Goal: Task Accomplishment & Management: Use online tool/utility

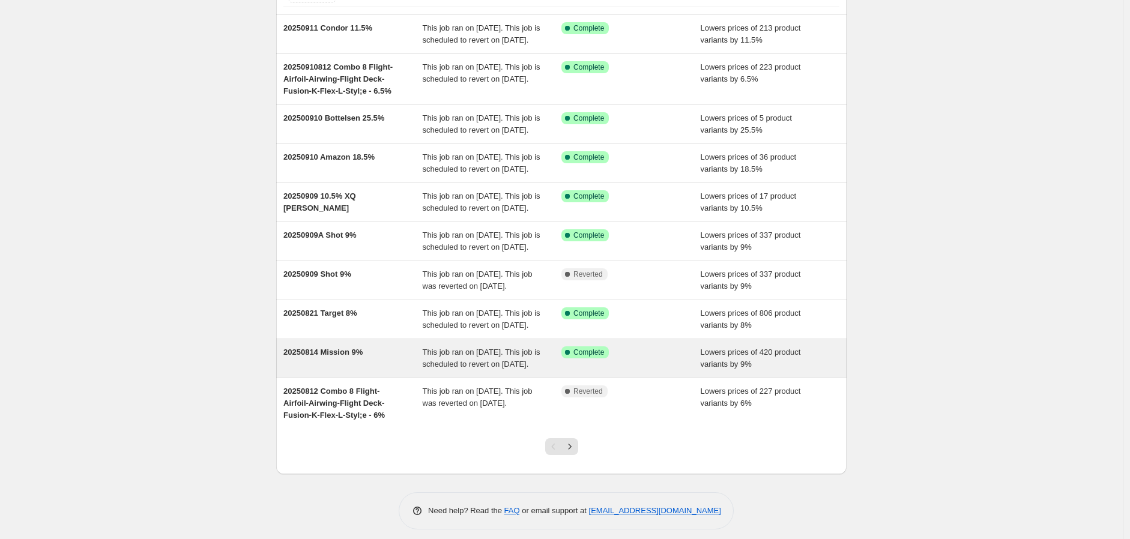
scroll to position [199, 0]
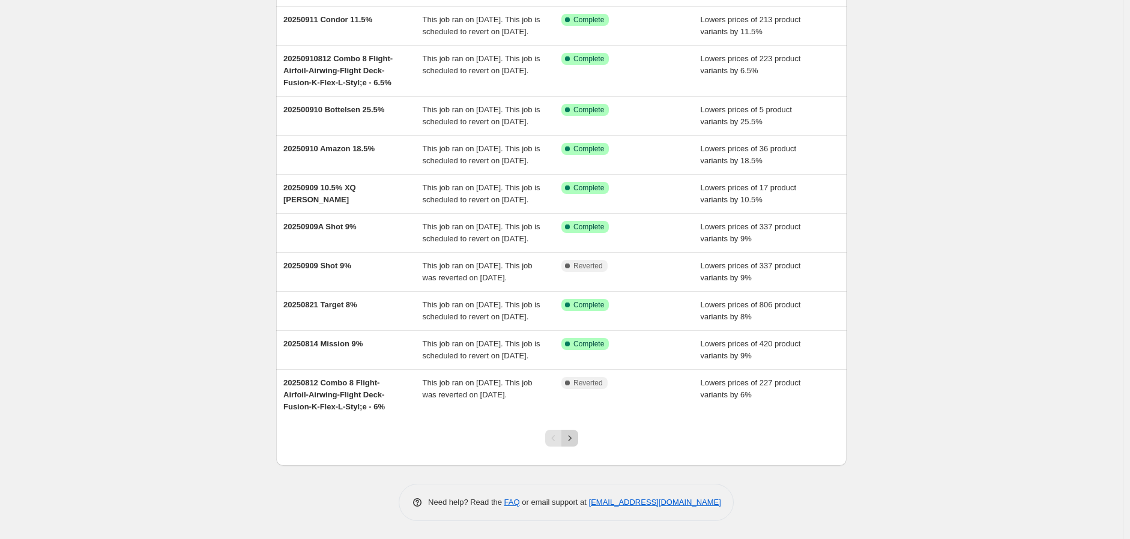
click at [575, 435] on icon "Next" at bounding box center [570, 438] width 12 height 12
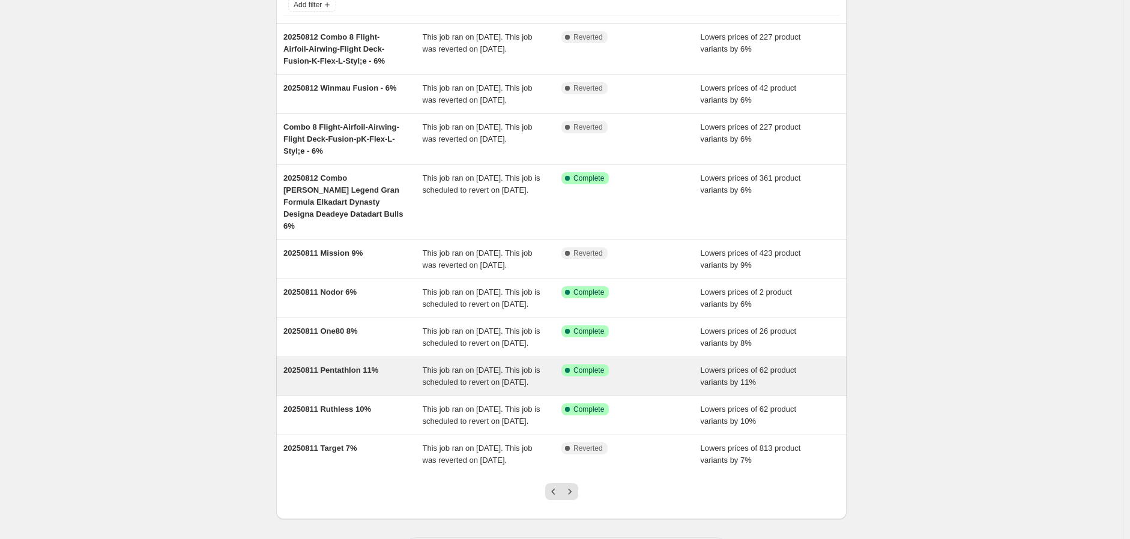
scroll to position [211, 0]
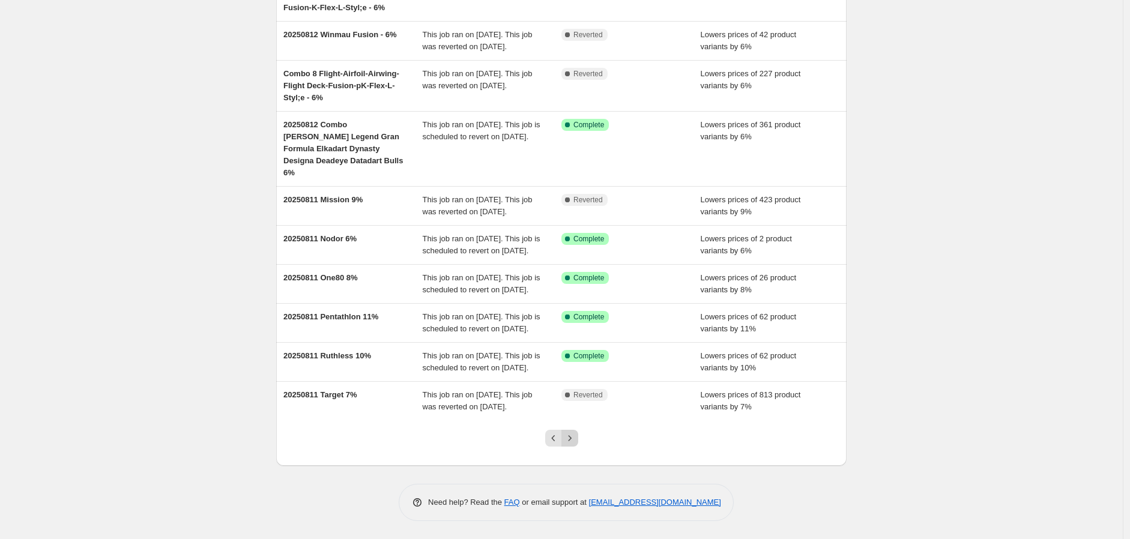
click at [574, 438] on icon "Next" at bounding box center [570, 438] width 12 height 12
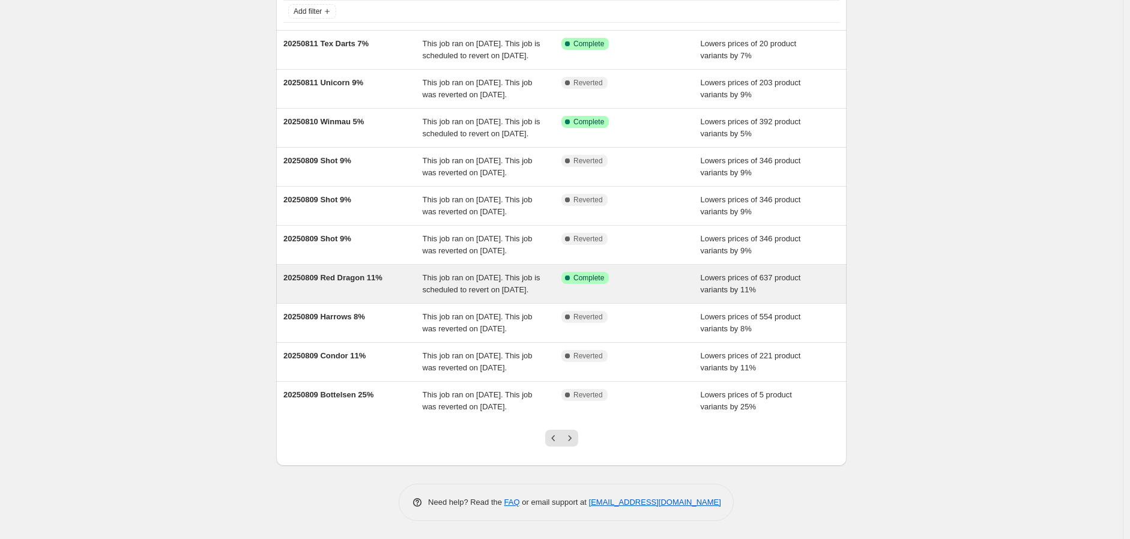
scroll to position [133, 0]
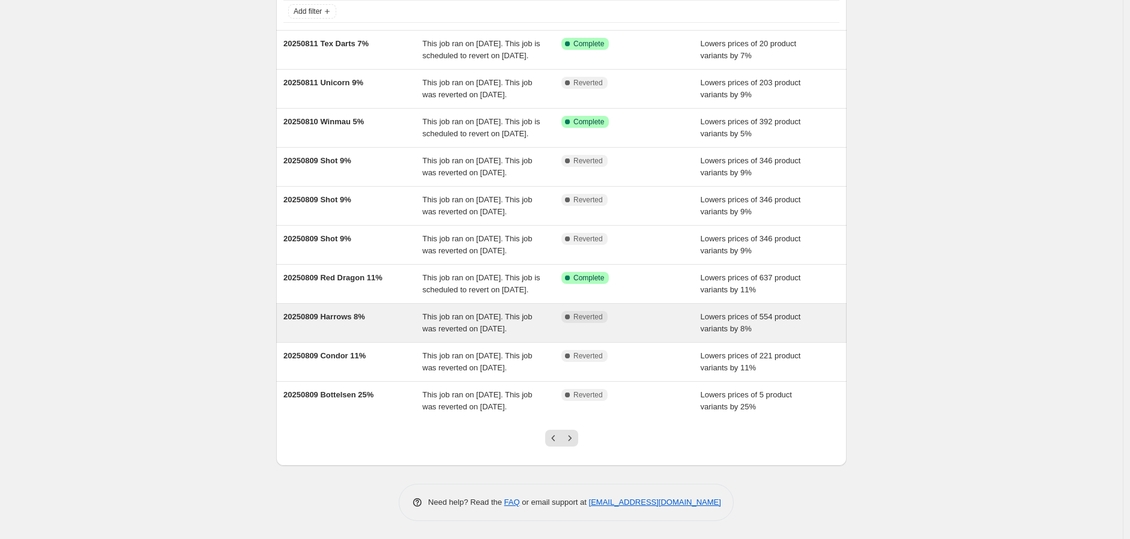
click at [347, 335] on div "20250809 Harrows 8%" at bounding box center [353, 323] width 139 height 24
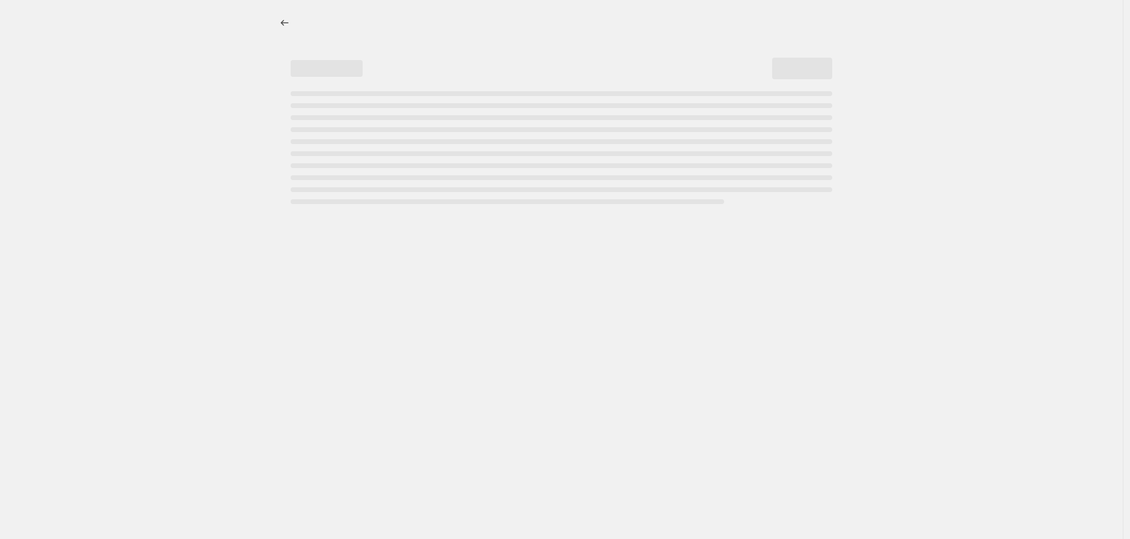
select select "percentage"
select select "no_change"
select select "vendor"
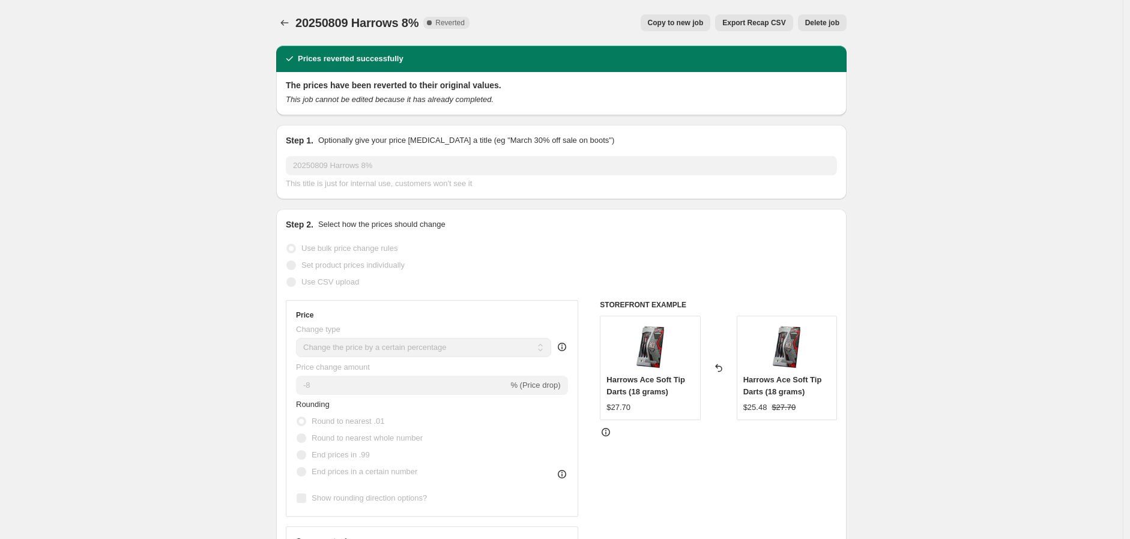
click at [691, 16] on button "Copy to new job" at bounding box center [676, 22] width 70 height 17
select select "percentage"
select select "no_change"
select select "vendor"
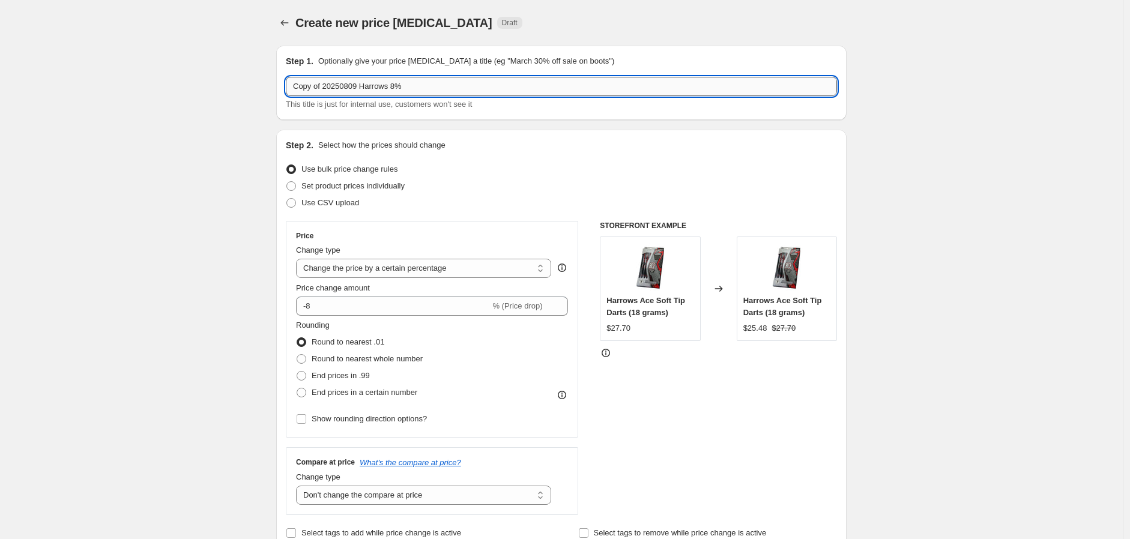
click at [357, 85] on input "Copy of 20250809 Harrows 8%" at bounding box center [561, 86] width 551 height 19
drag, startPoint x: 325, startPoint y: 88, endPoint x: 222, endPoint y: 93, distance: 102.8
drag, startPoint x: 317, startPoint y: 86, endPoint x: 329, endPoint y: 90, distance: 13.3
click at [329, 90] on input "20250809 Harrows 8%" at bounding box center [561, 86] width 551 height 19
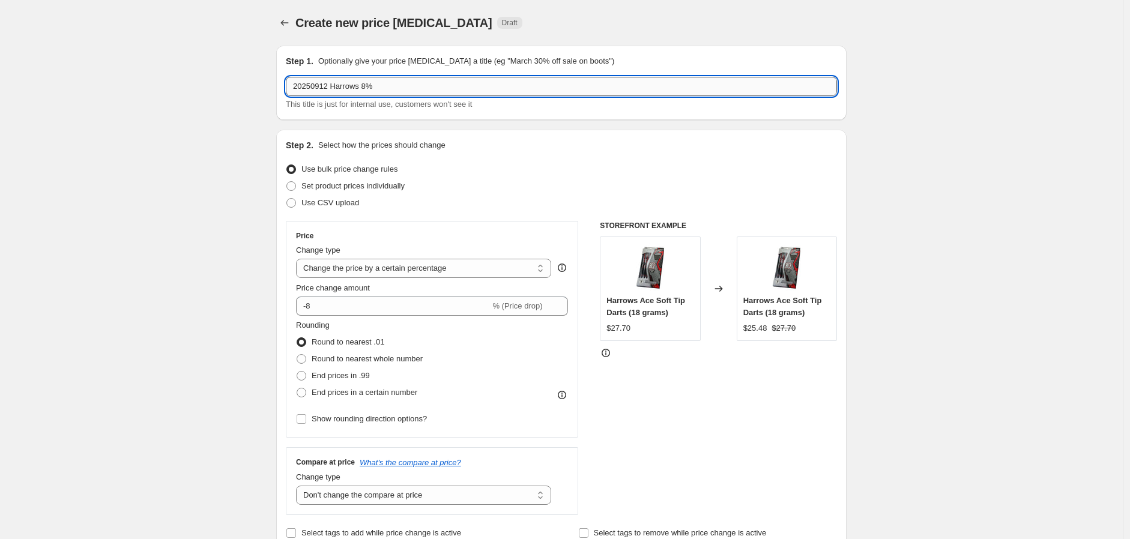
click at [366, 83] on input "20250912 Harrows 8%" at bounding box center [561, 86] width 551 height 19
type input "20250912 Harrows 8.5%"
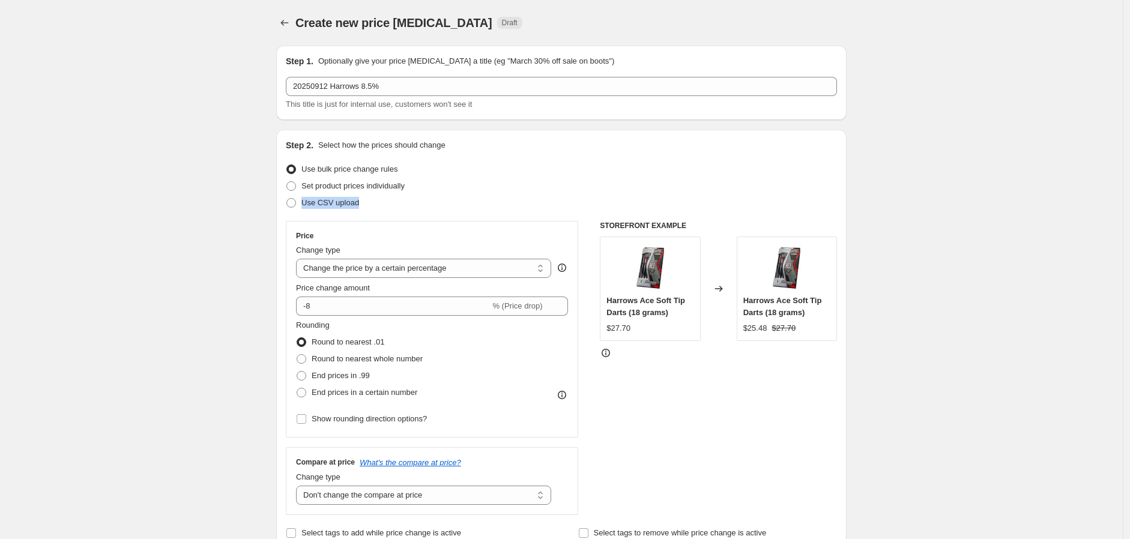
click at [473, 193] on ul "Use bulk price change rules Set product prices individually Use CSV upload" at bounding box center [561, 186] width 551 height 50
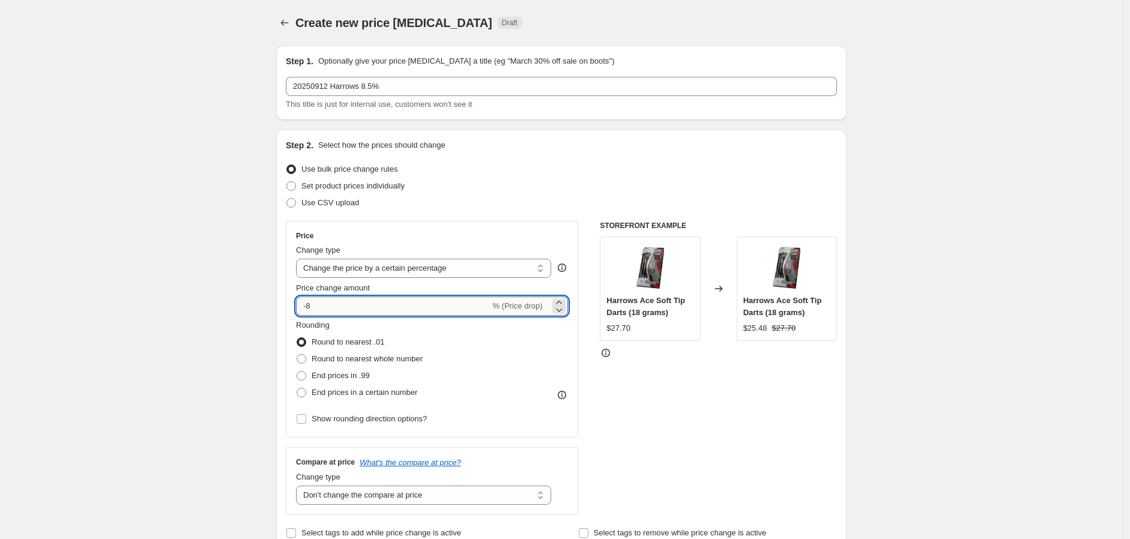
click at [380, 305] on input "-8" at bounding box center [393, 306] width 194 height 19
type input "-8.5"
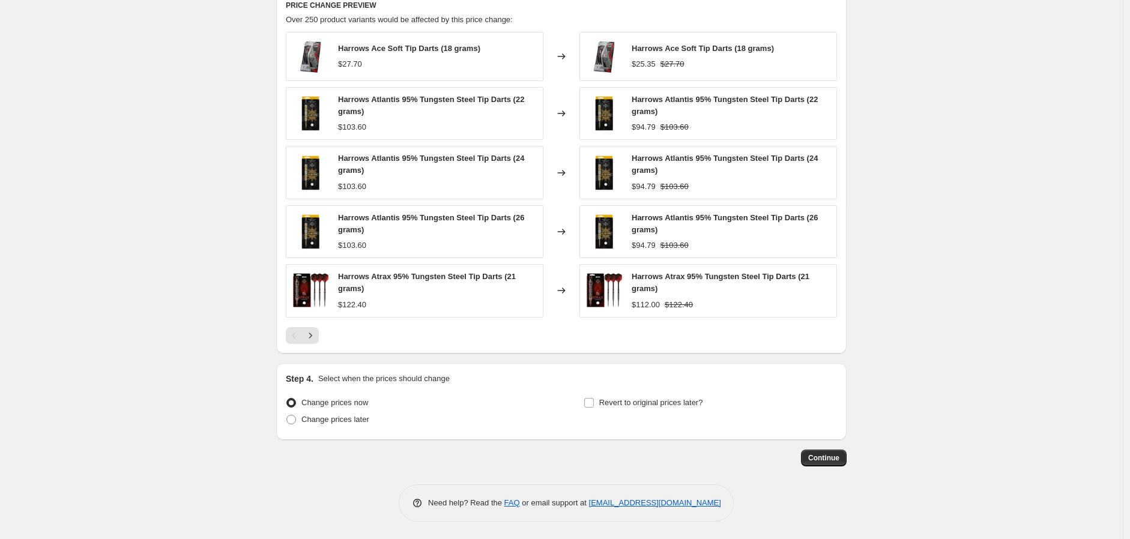
scroll to position [813, 0]
click at [594, 405] on input "Revert to original prices later?" at bounding box center [589, 403] width 10 height 10
checkbox input "true"
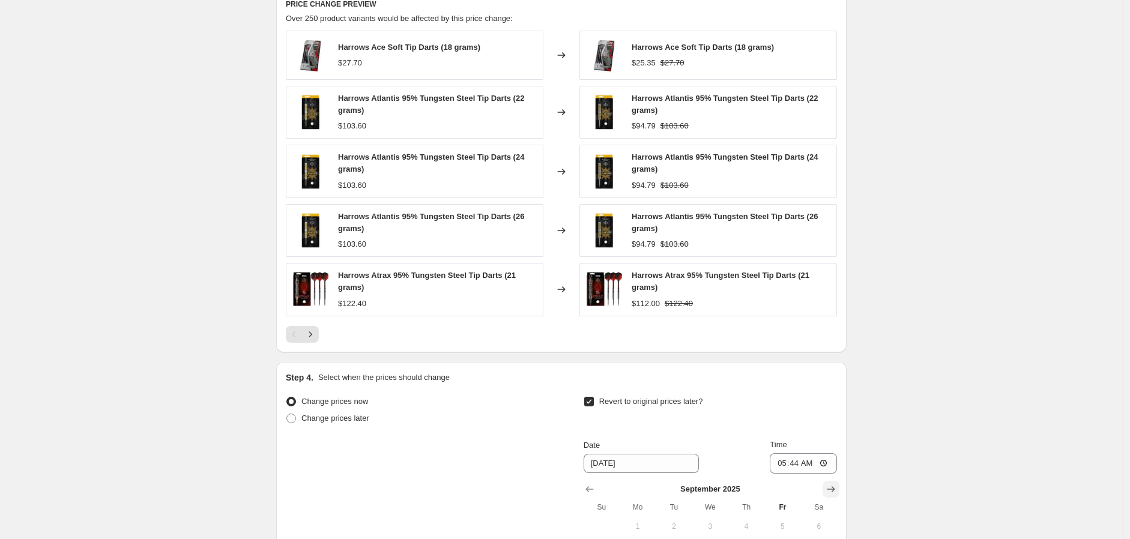
click at [836, 491] on icon "Show next month, October 2025" at bounding box center [831, 490] width 12 height 12
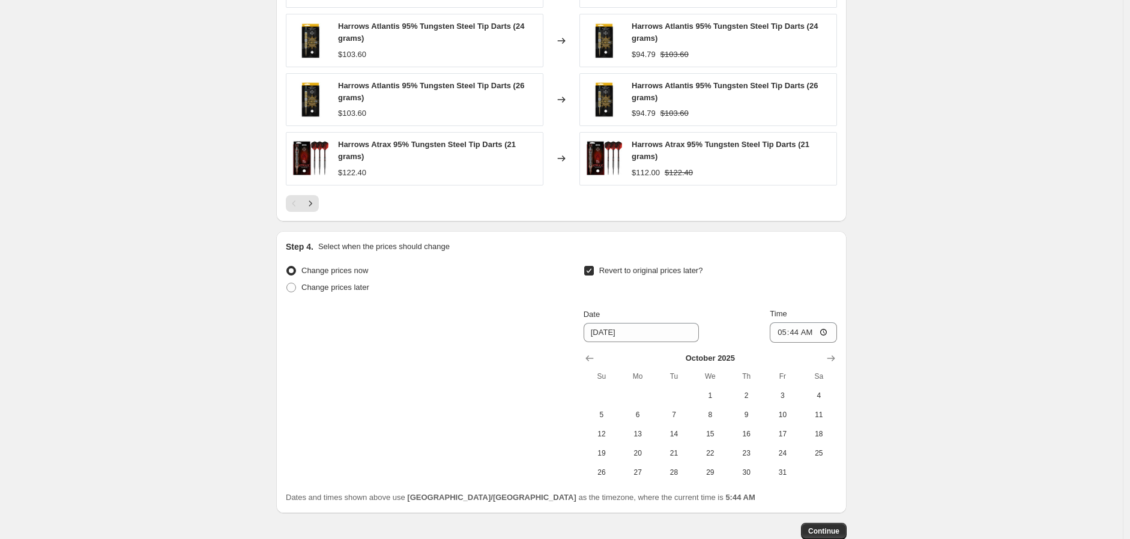
scroll to position [946, 0]
click at [685, 429] on span "14" at bounding box center [674, 432] width 26 height 10
type input "[DATE]"
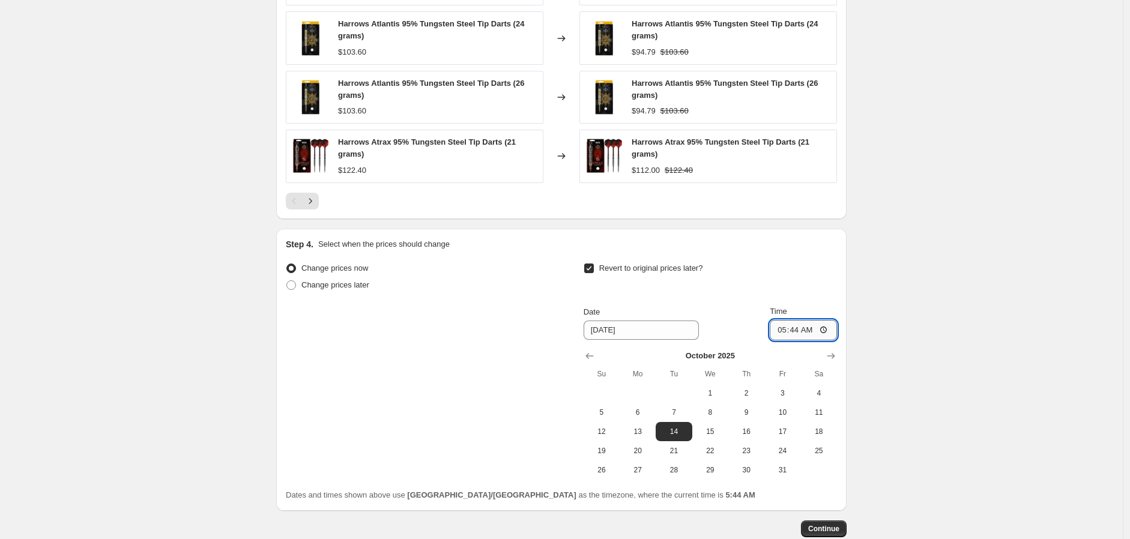
click at [828, 330] on input "05:44" at bounding box center [803, 330] width 67 height 20
type input "23:59"
click at [827, 531] on span "Continue" at bounding box center [824, 529] width 31 height 10
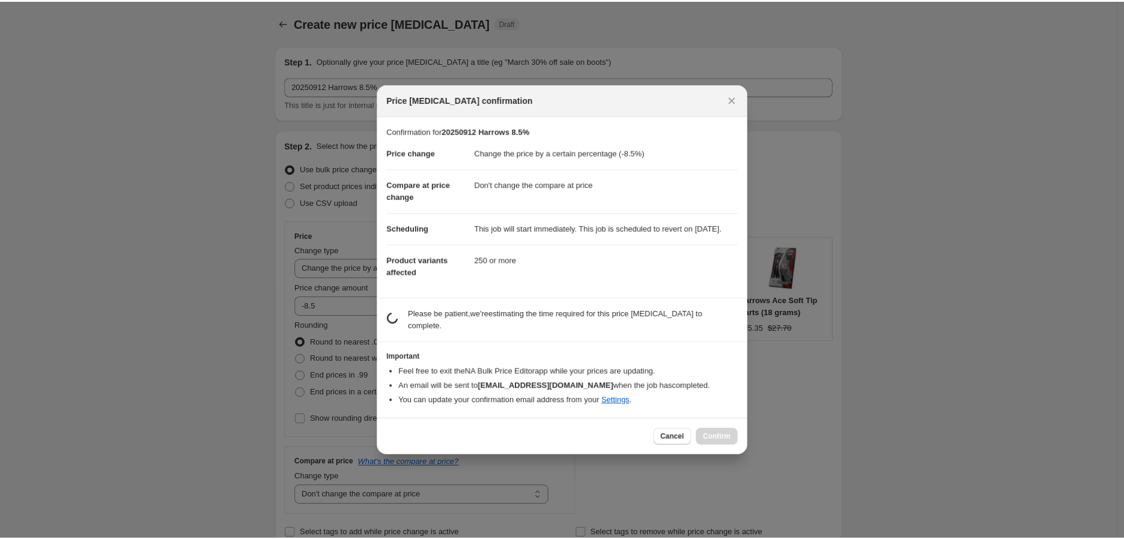
scroll to position [0, 0]
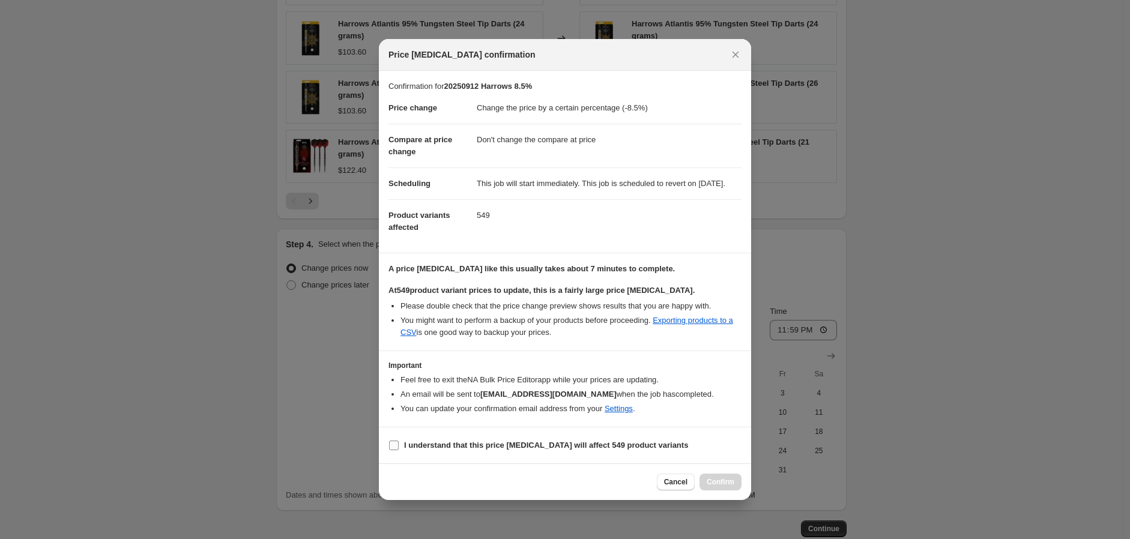
click at [396, 451] on span ":r49:" at bounding box center [394, 445] width 11 height 11
click at [396, 451] on input "I understand that this price [MEDICAL_DATA] will affect 549 product variants" at bounding box center [394, 446] width 10 height 10
checkbox input "true"
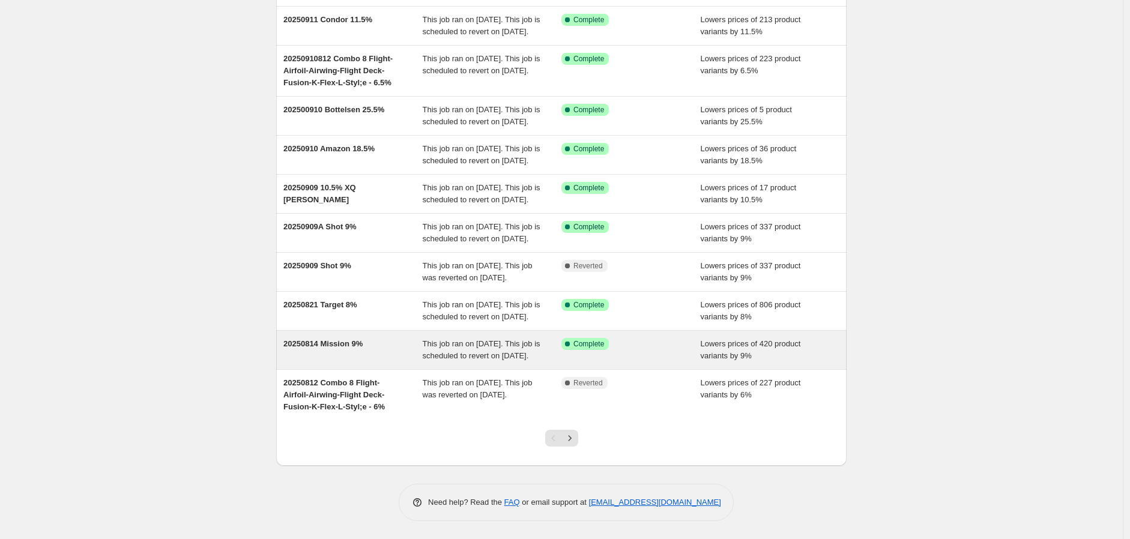
scroll to position [199, 0]
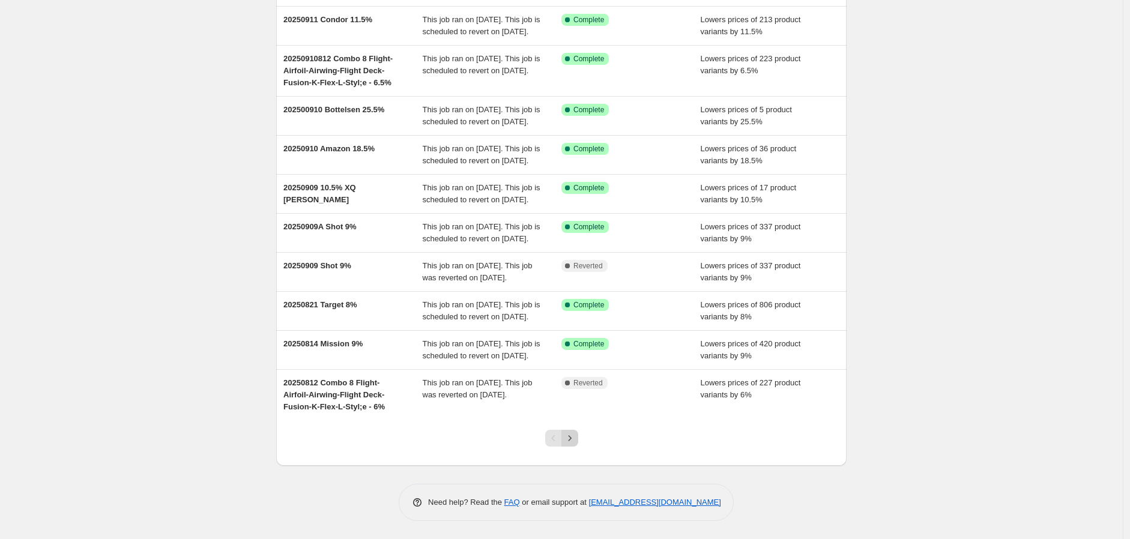
click at [574, 437] on icon "Next" at bounding box center [570, 438] width 12 height 12
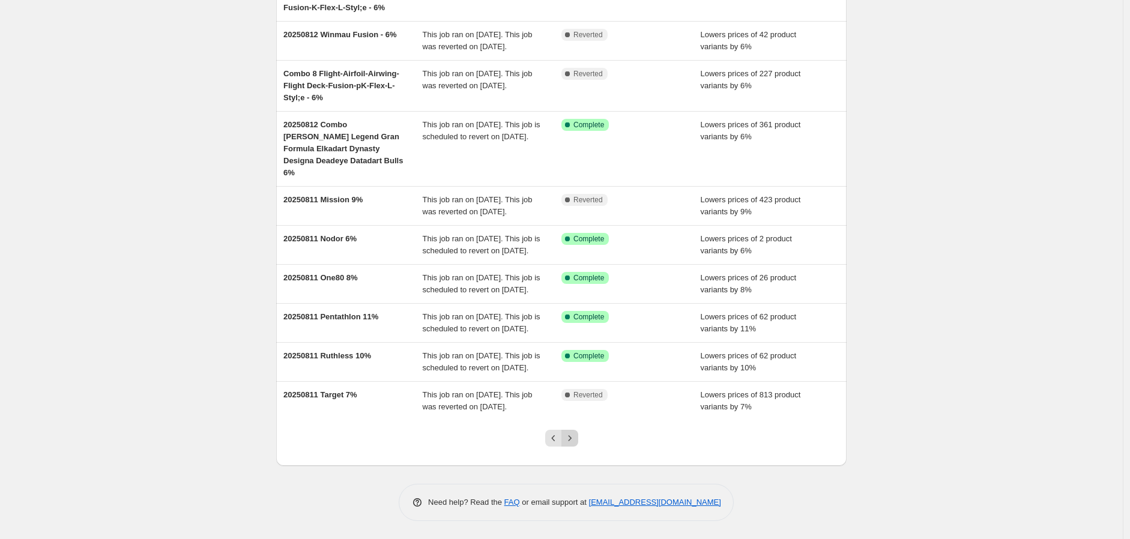
scroll to position [211, 0]
click at [572, 433] on icon "Next" at bounding box center [570, 438] width 12 height 12
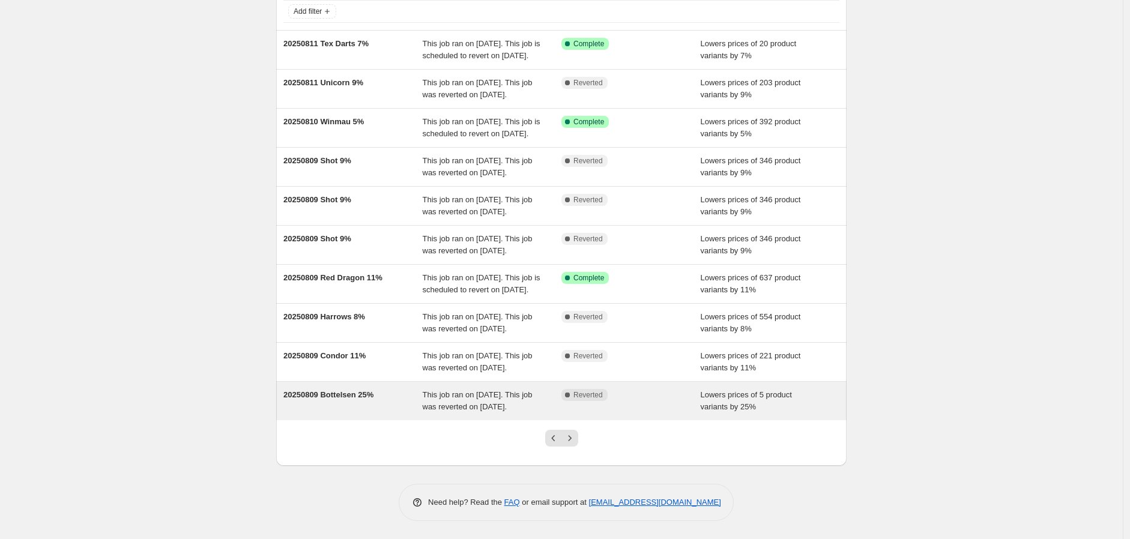
scroll to position [199, 0]
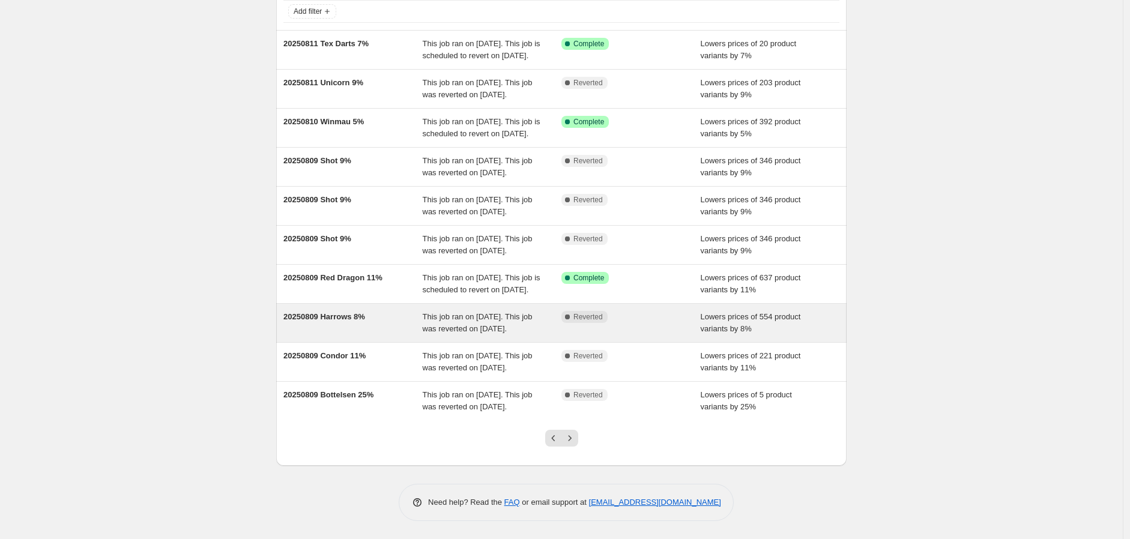
click at [324, 311] on div "20250809 Harrows 8%" at bounding box center [353, 323] width 139 height 24
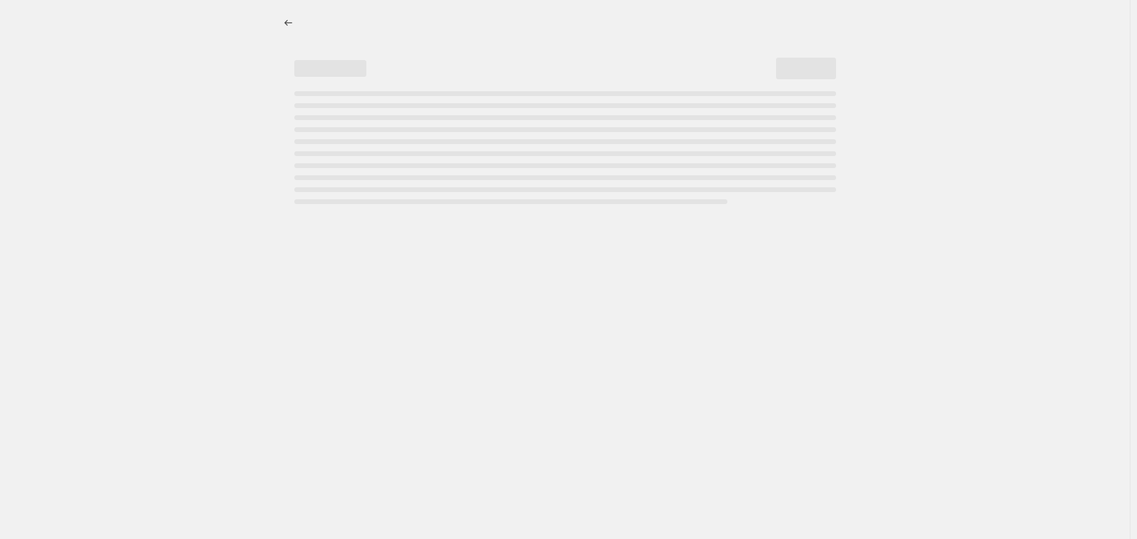
select select "percentage"
select select "no_change"
select select "vendor"
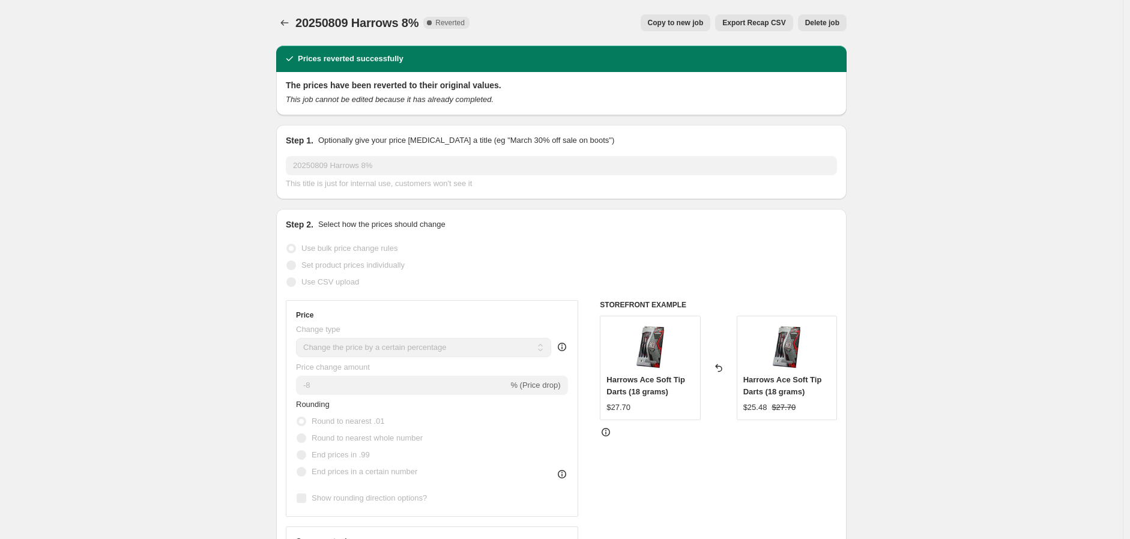
click at [677, 23] on span "Copy to new job" at bounding box center [676, 23] width 56 height 10
select select "percentage"
select select "no_change"
select select "vendor"
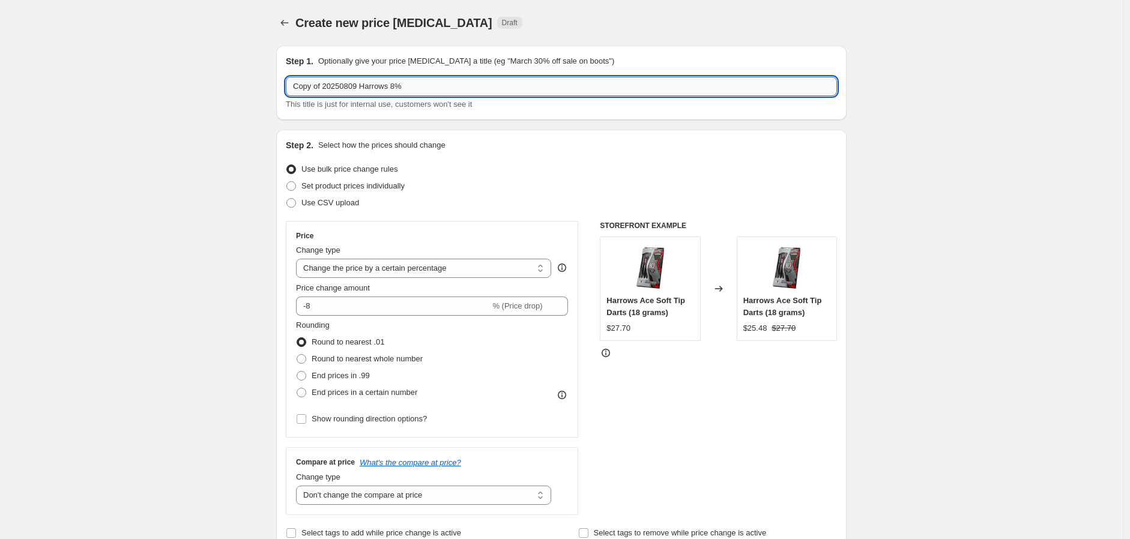
drag, startPoint x: 347, startPoint y: 84, endPoint x: 358, endPoint y: 88, distance: 11.4
click at [358, 88] on input "Copy of 20250809 Harrows 8%" at bounding box center [561, 86] width 551 height 19
click at [402, 86] on input "Copy of 202500912 Harrows 8%" at bounding box center [561, 86] width 551 height 19
click at [328, 88] on input "Copy of 202500912 Harrows 8.5%" at bounding box center [561, 86] width 551 height 19
drag, startPoint x: 326, startPoint y: 89, endPoint x: 235, endPoint y: 84, distance: 90.8
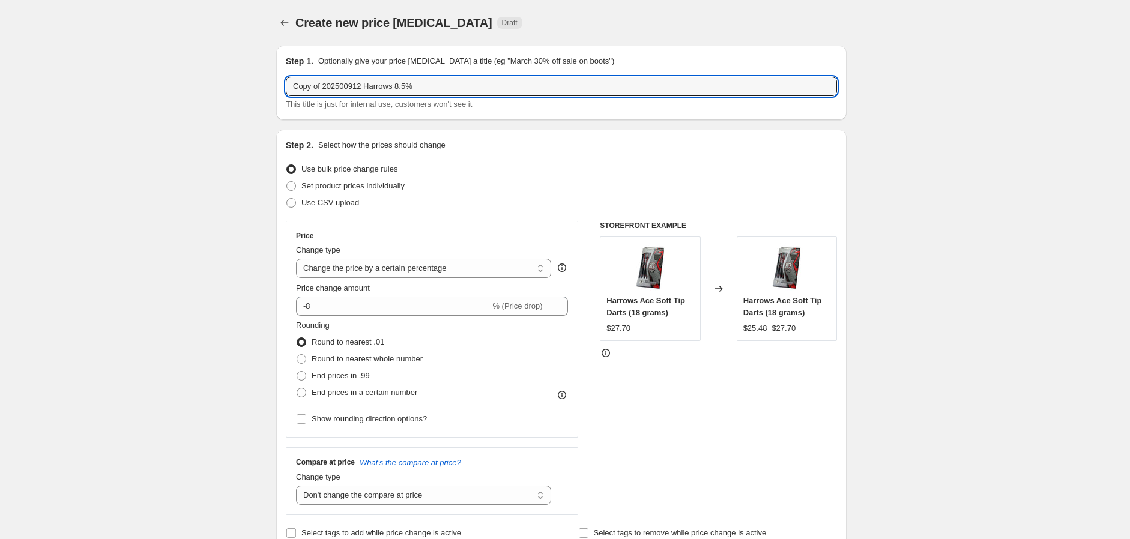
type input "202500912 Harrows 8.5%"
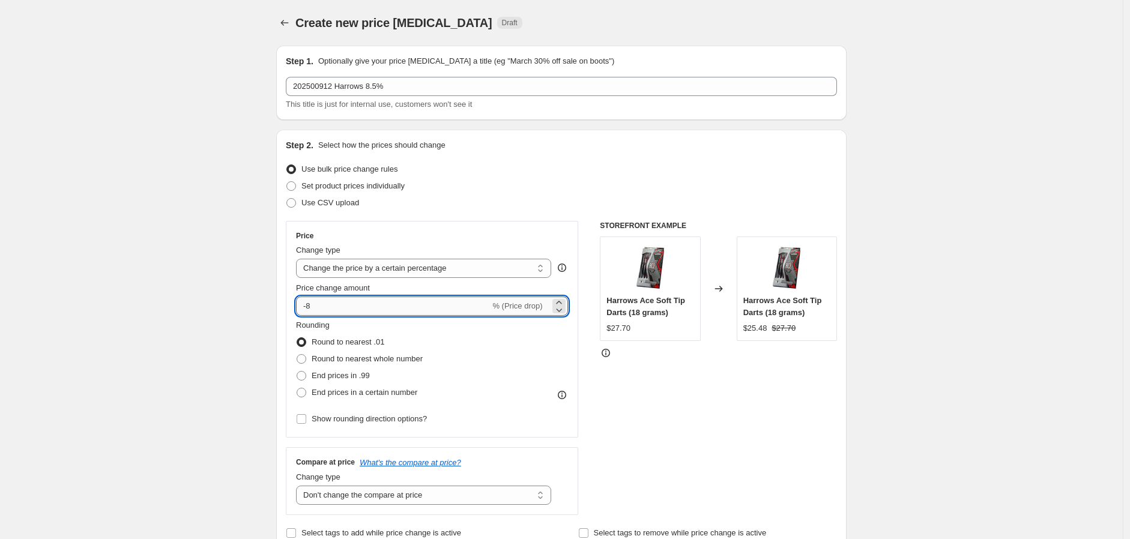
click at [354, 315] on div "Price Change type Change the price to a certain amount Change the price by a ce…" at bounding box center [432, 329] width 272 height 196
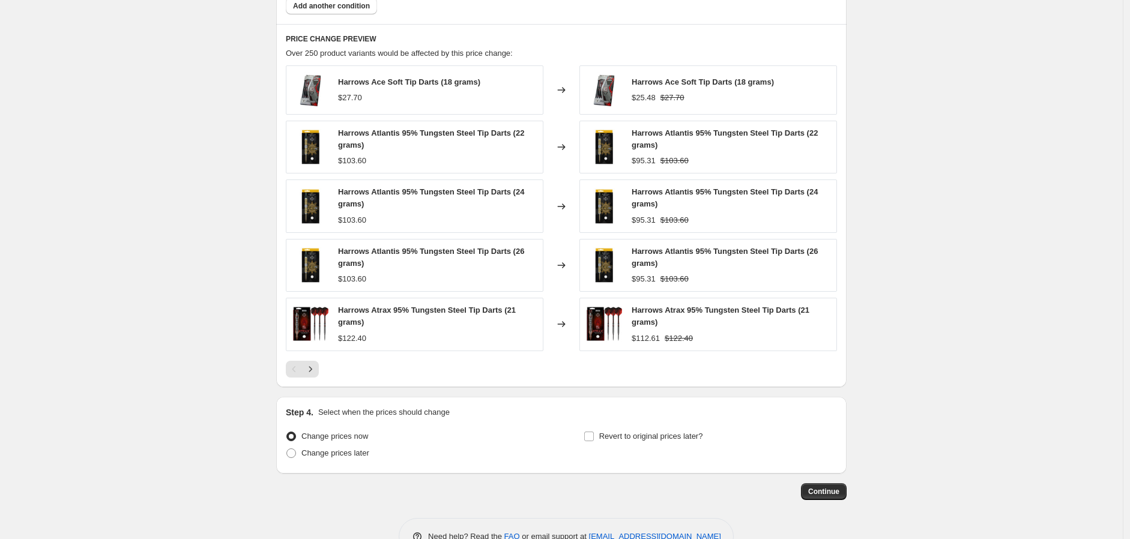
scroll to position [813, 0]
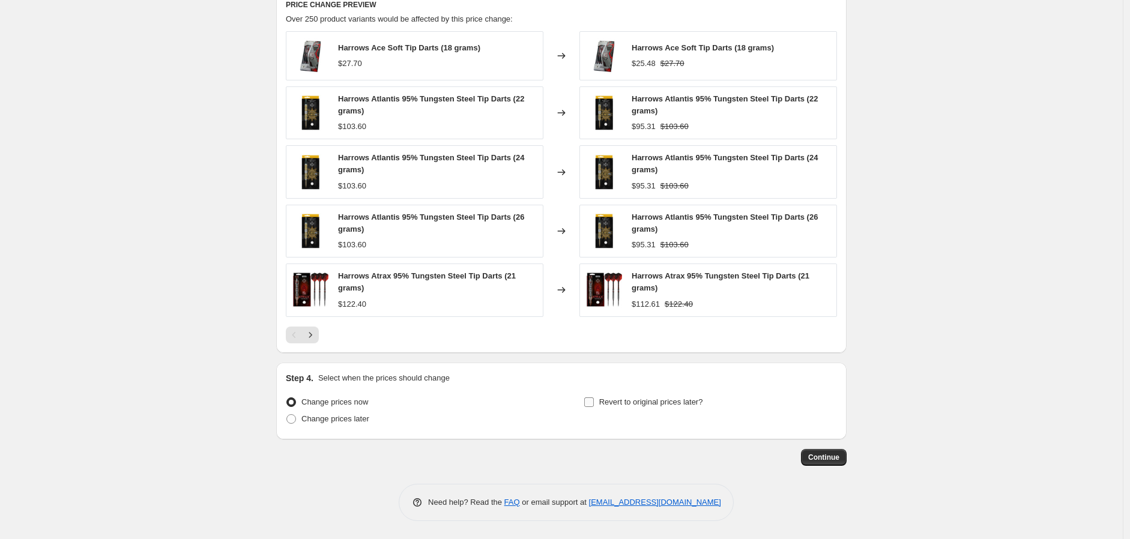
type input "-8.5"
click at [593, 406] on input "Revert to original prices later?" at bounding box center [589, 403] width 10 height 10
checkbox input "true"
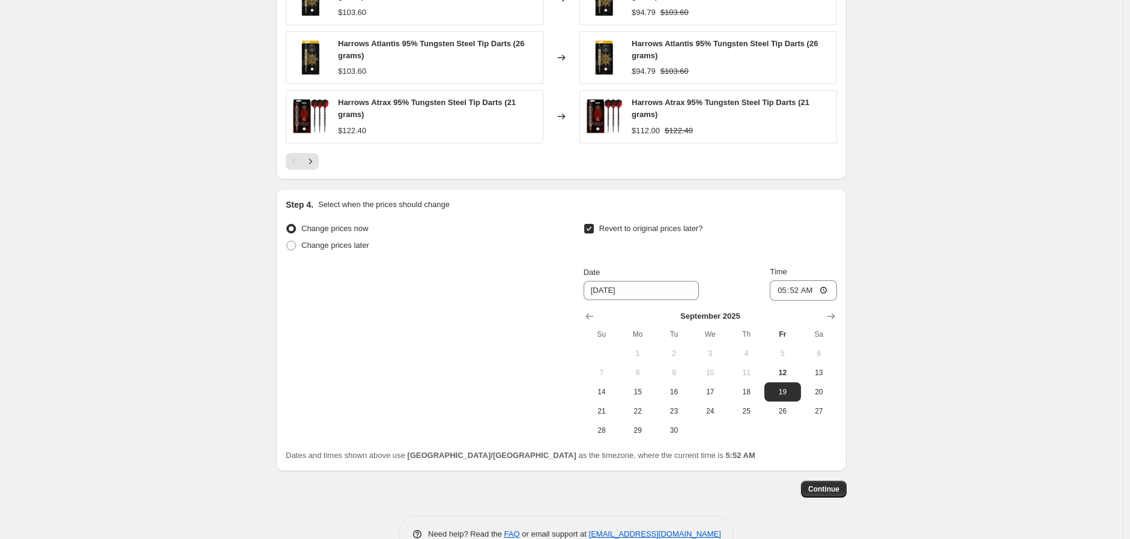
scroll to position [1018, 0]
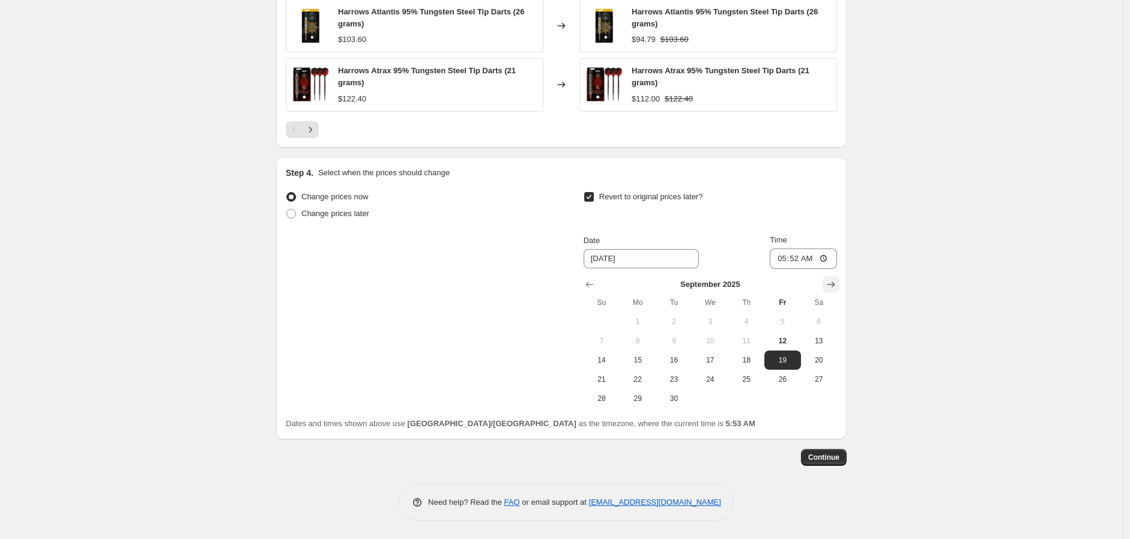
click at [834, 285] on icon "Show next month, October 2025" at bounding box center [832, 285] width 8 height 6
click at [680, 366] on button "14" at bounding box center [674, 360] width 36 height 19
type input "[DATE]"
click at [822, 259] on input "05:52" at bounding box center [803, 259] width 67 height 20
type input "23:59"
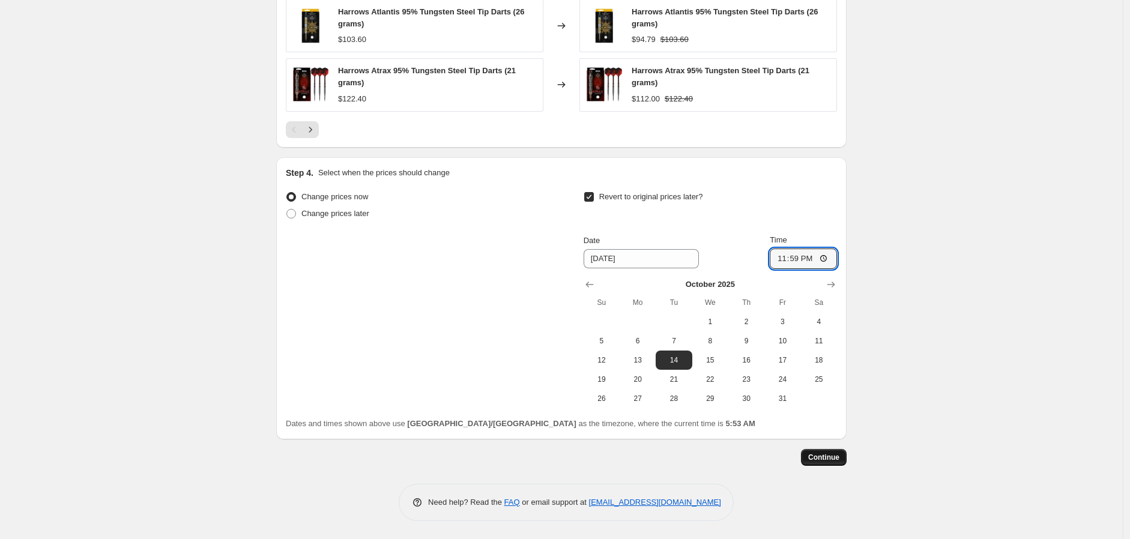
click at [830, 459] on span "Continue" at bounding box center [824, 458] width 31 height 10
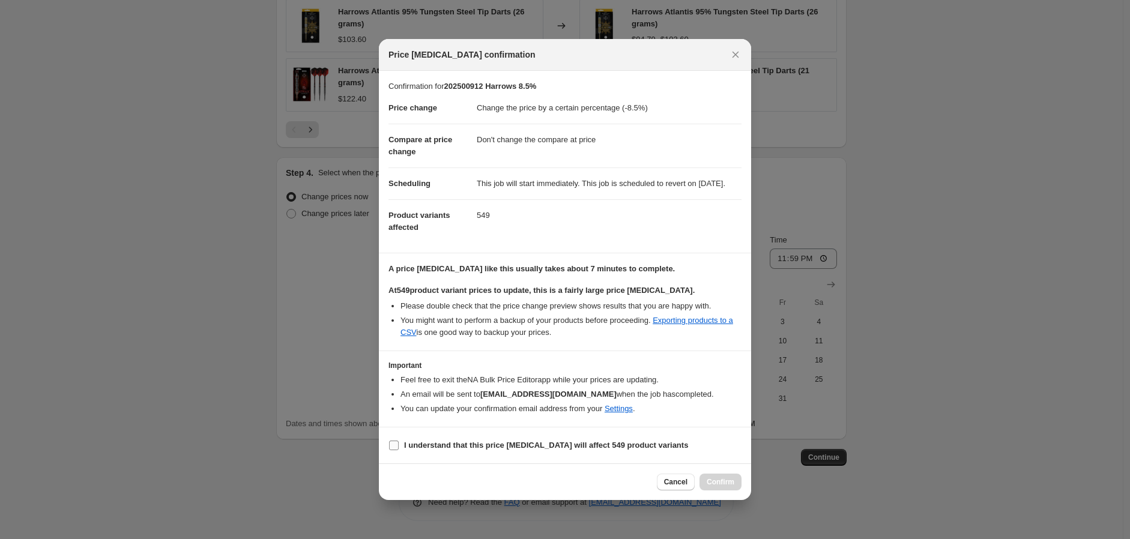
click at [393, 451] on input "I understand that this price [MEDICAL_DATA] will affect 549 product variants" at bounding box center [394, 446] width 10 height 10
checkbox input "true"
click at [721, 487] on span "Confirm" at bounding box center [721, 483] width 28 height 10
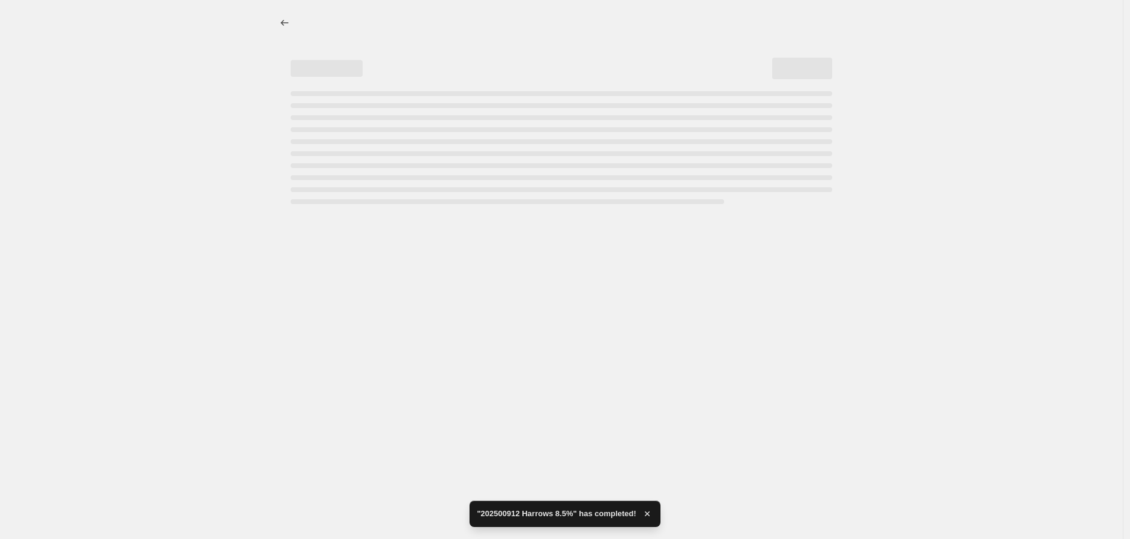
select select "percentage"
select select "no_change"
select select "vendor"
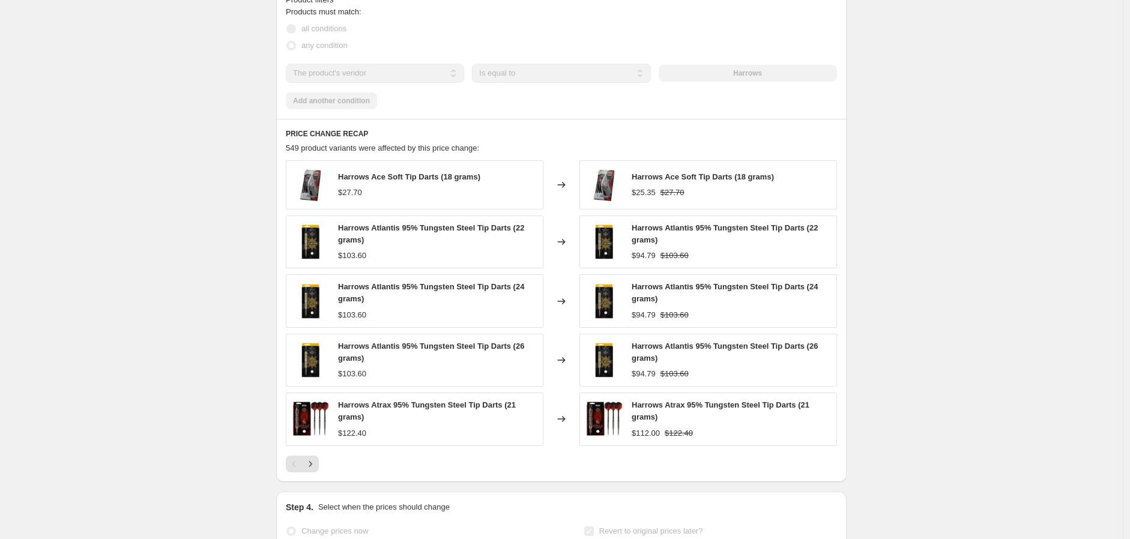
scroll to position [801, 0]
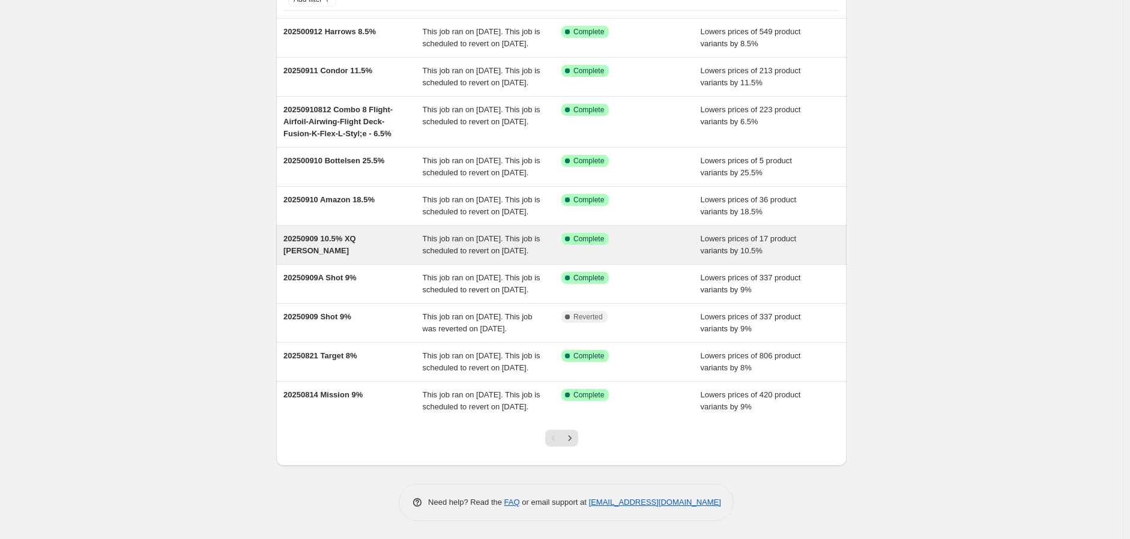
scroll to position [199, 0]
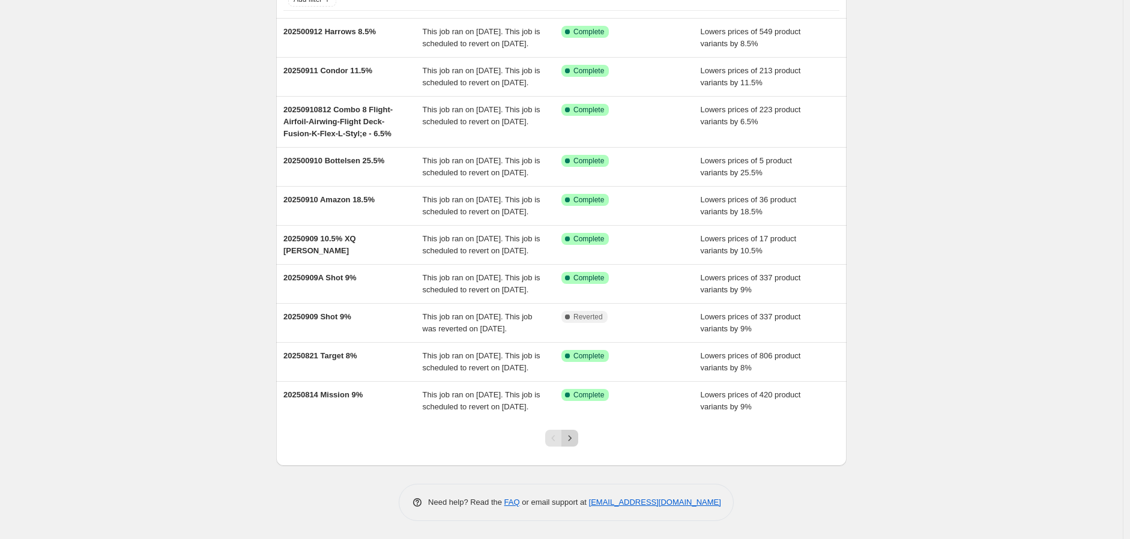
click at [576, 435] on icon "Next" at bounding box center [570, 438] width 12 height 12
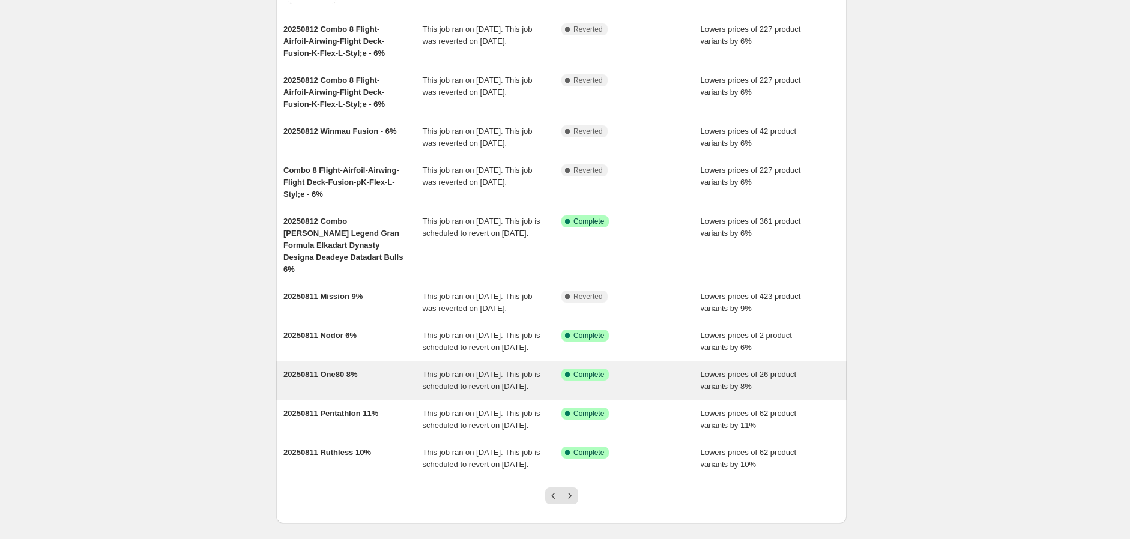
scroll to position [211, 0]
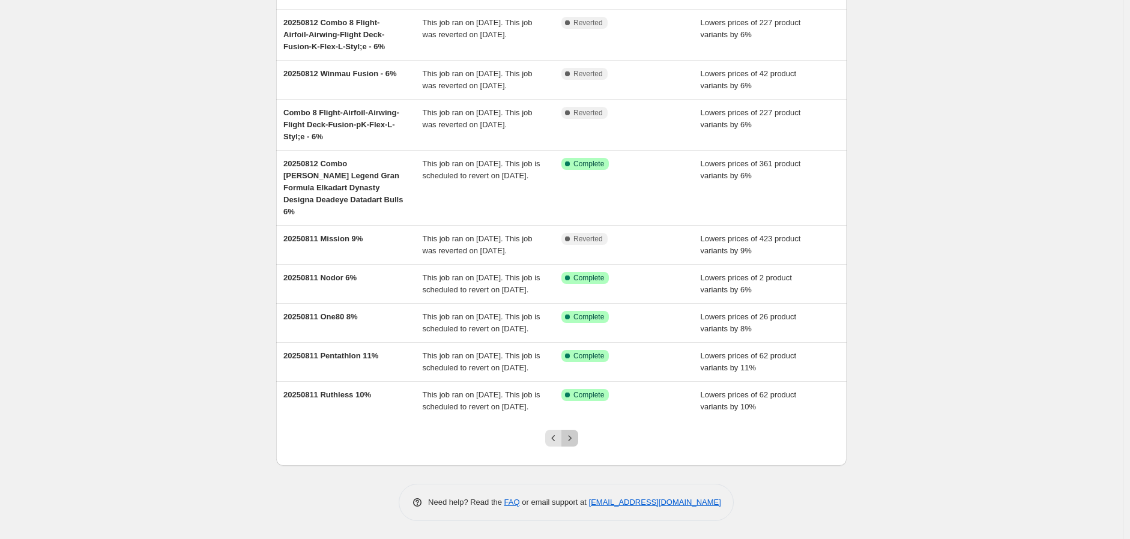
click at [576, 435] on icon "Next" at bounding box center [570, 438] width 12 height 12
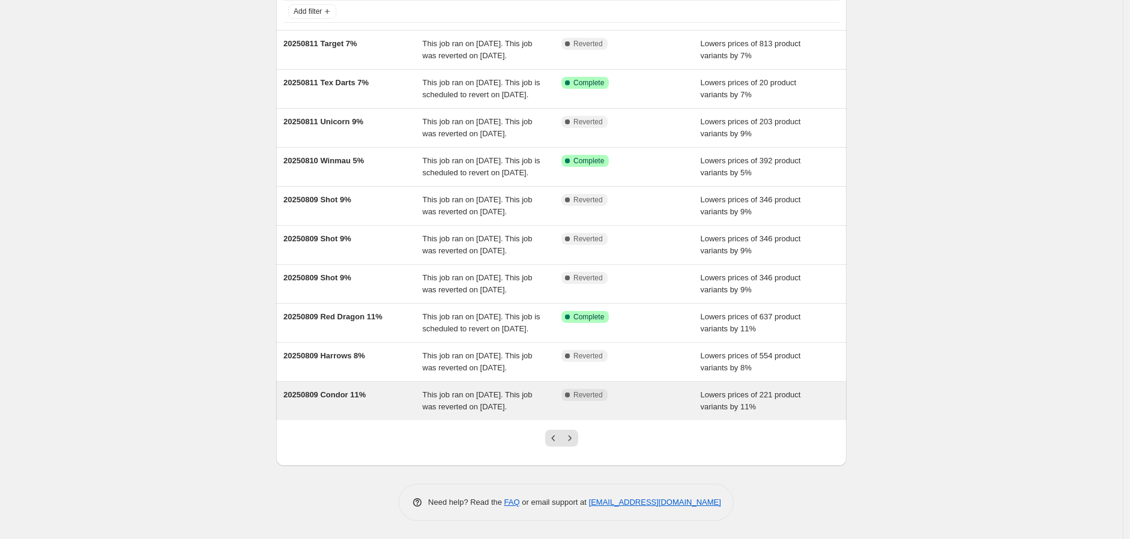
scroll to position [199, 0]
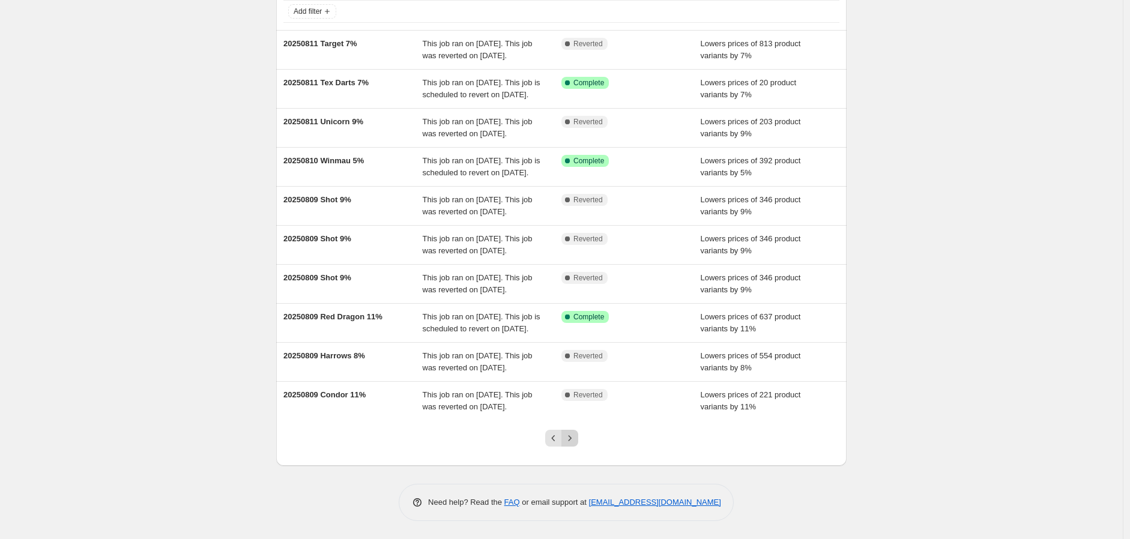
click at [575, 438] on icon "Next" at bounding box center [570, 438] width 12 height 12
click at [576, 435] on icon "Next" at bounding box center [570, 438] width 12 height 12
click at [554, 435] on icon "Previous" at bounding box center [554, 438] width 12 height 12
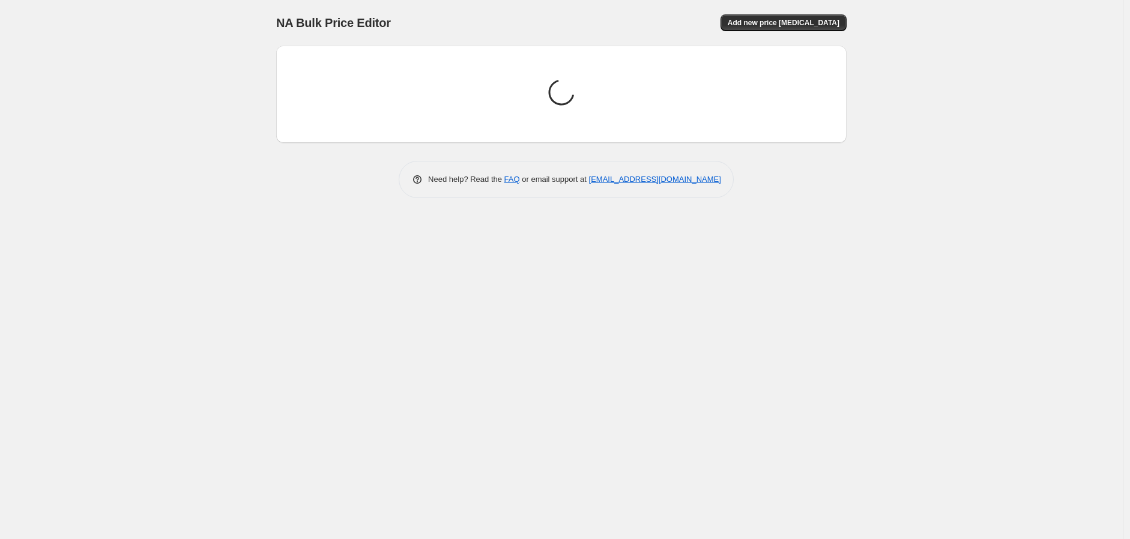
scroll to position [0, 0]
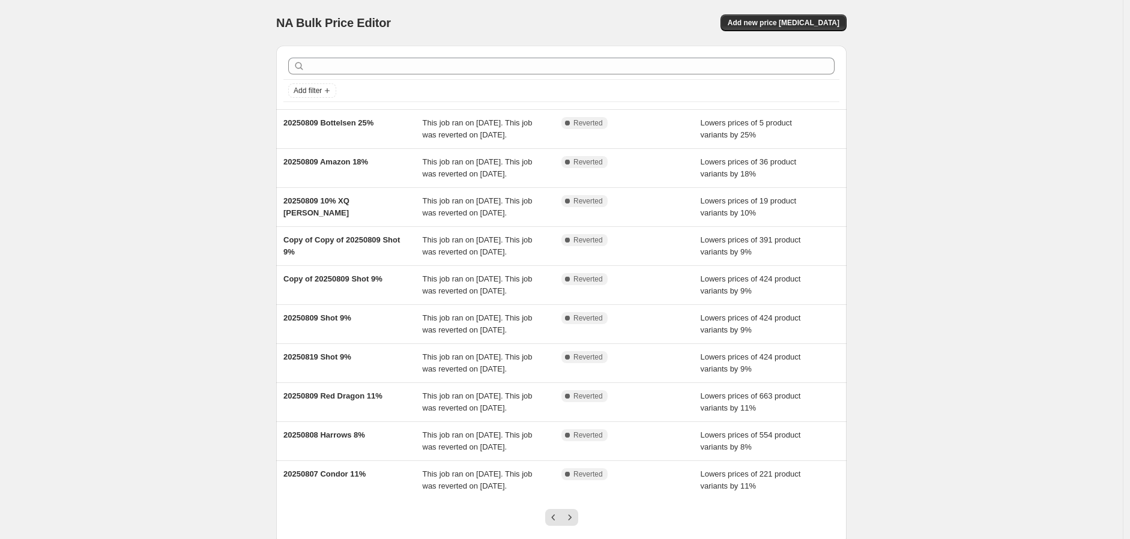
click at [554, 375] on div "This job ran on [DATE]. This job was reverted on [DATE]." at bounding box center [492, 363] width 139 height 24
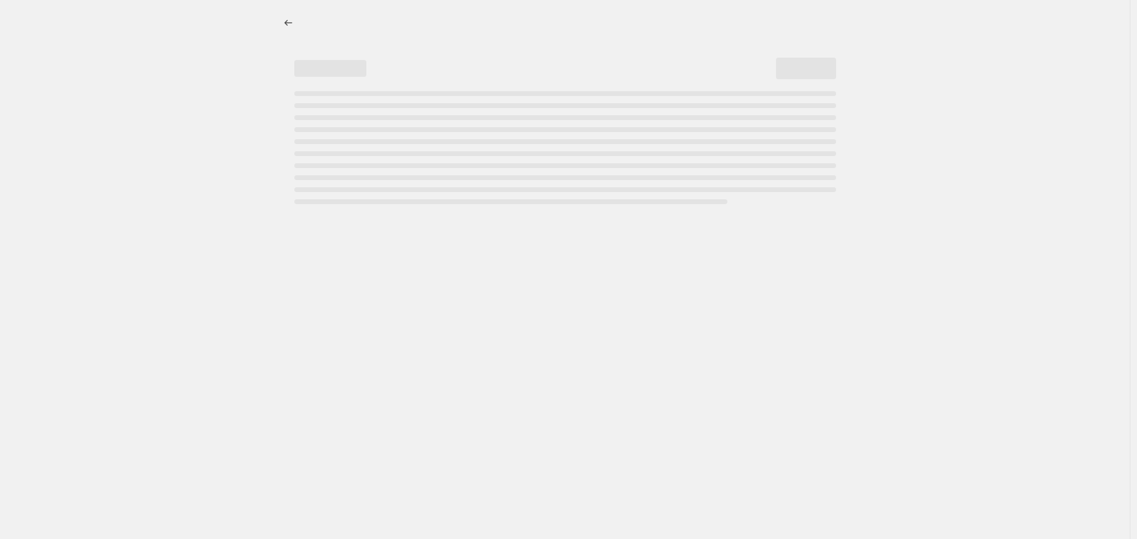
select select "percentage"
select select "no_change"
select select "collection"
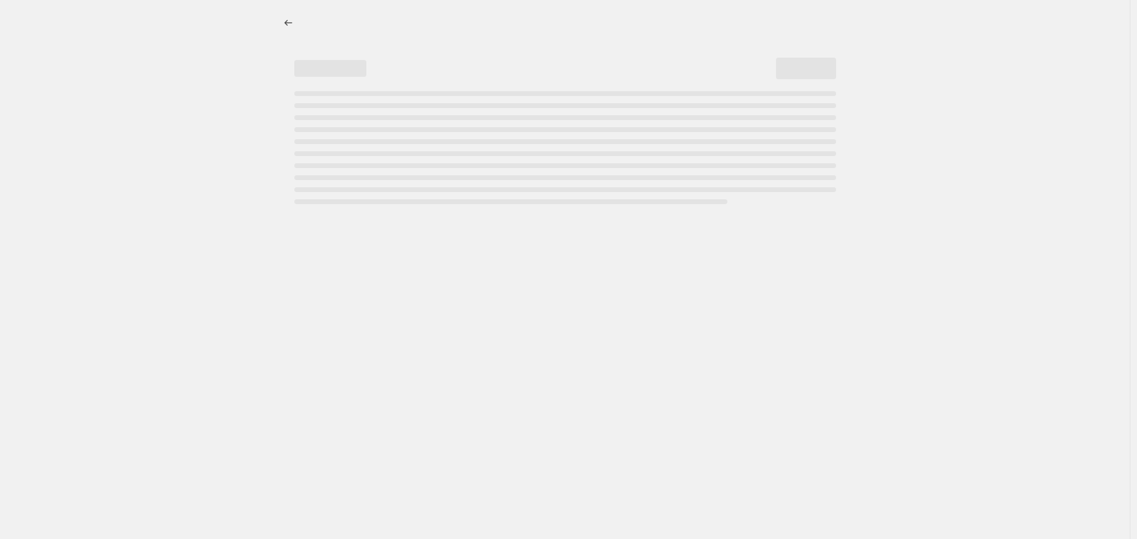
select select "collection"
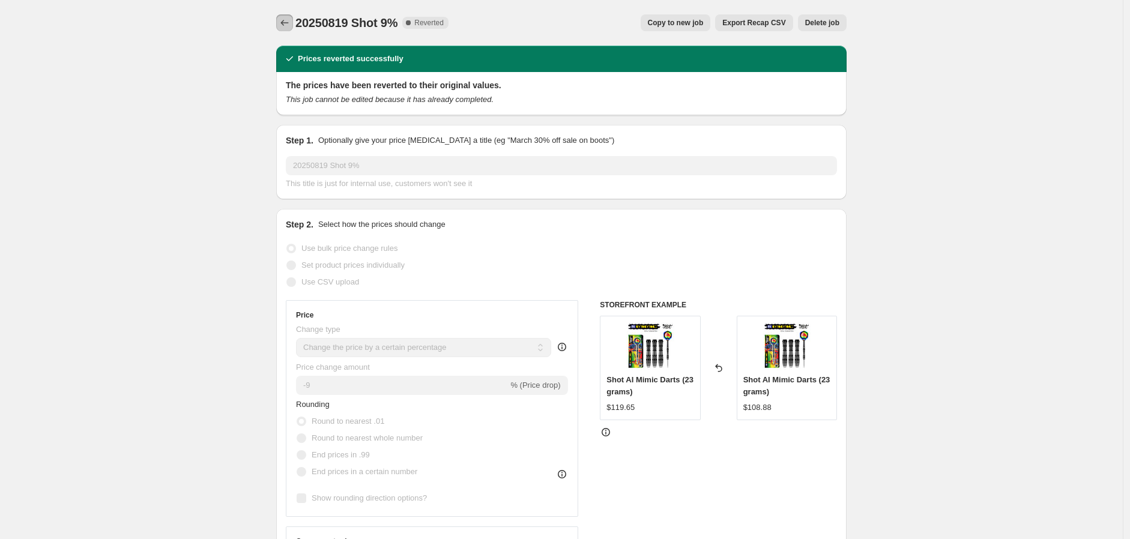
click at [280, 20] on button "Price change jobs" at bounding box center [284, 22] width 17 height 17
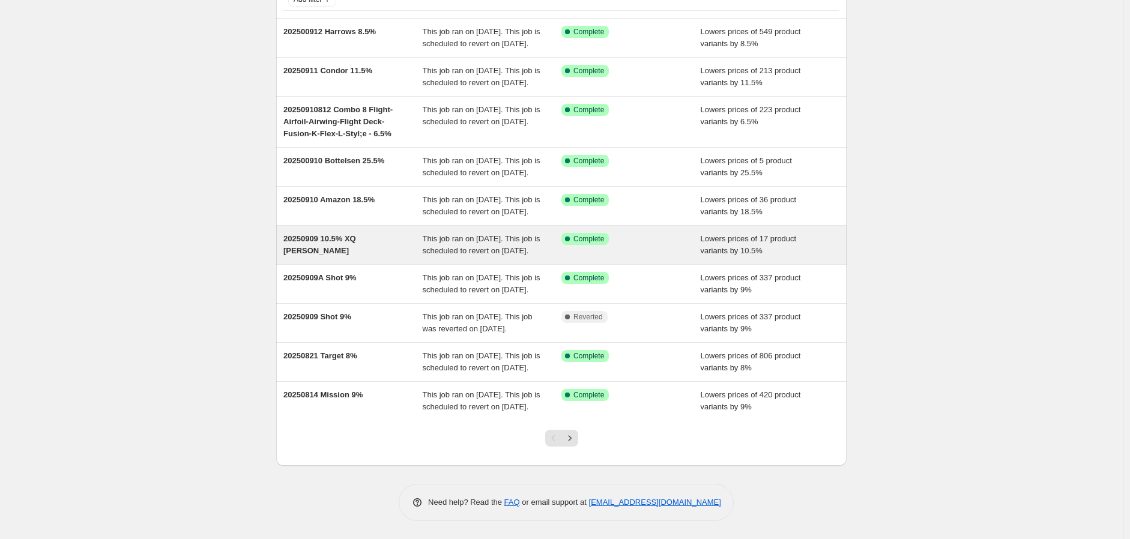
scroll to position [199, 0]
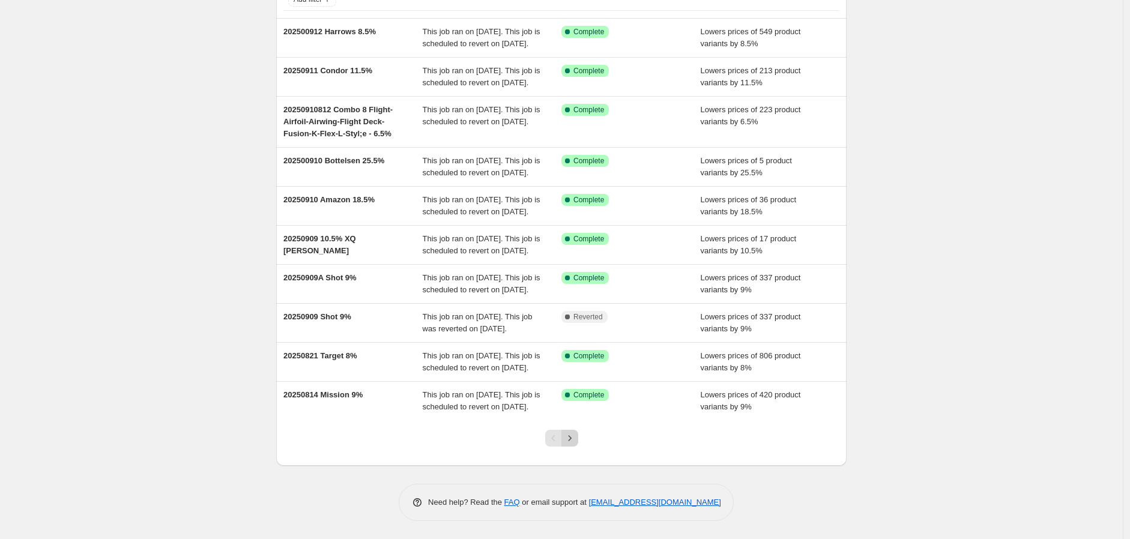
click at [572, 435] on icon "Next" at bounding box center [570, 438] width 12 height 12
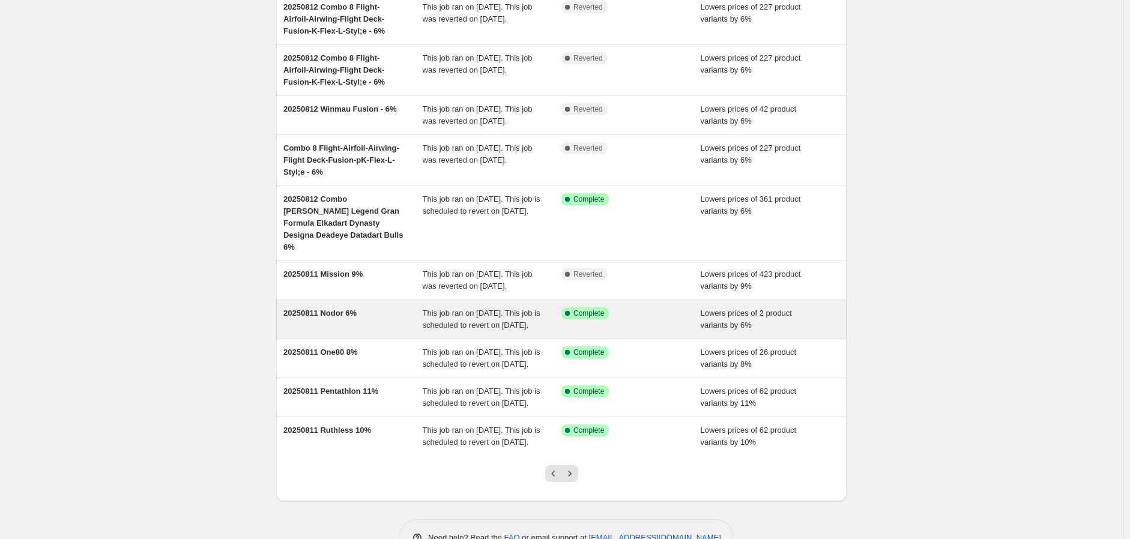
scroll to position [200, 0]
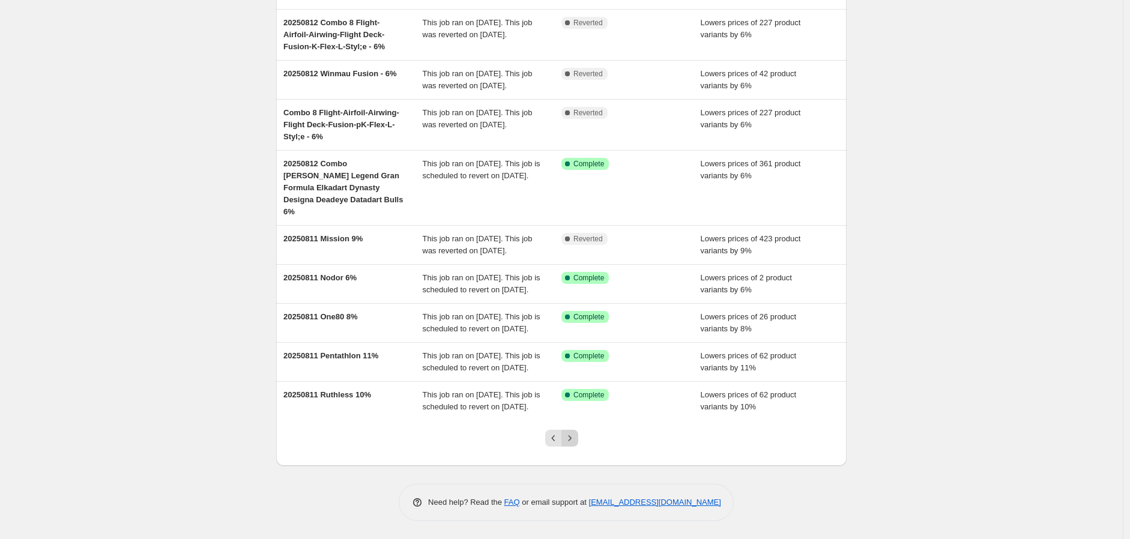
click at [571, 441] on icon "Next" at bounding box center [569, 437] width 3 height 5
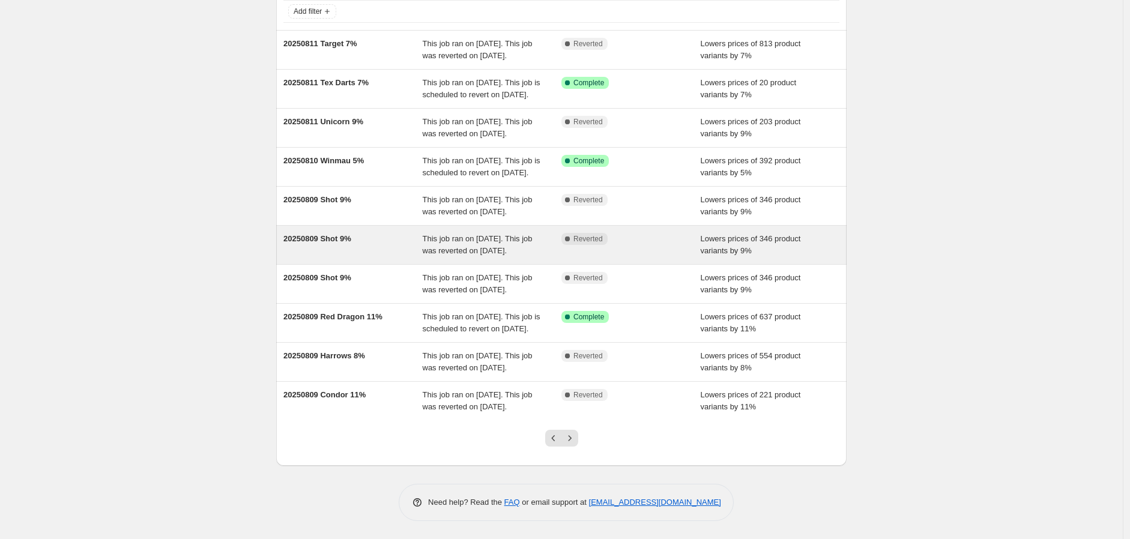
scroll to position [199, 0]
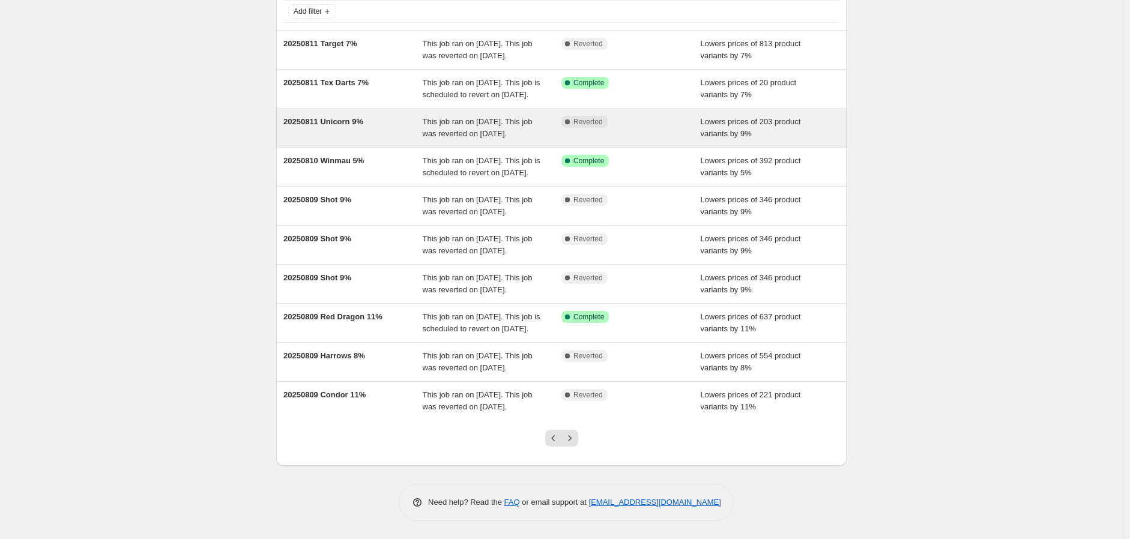
click at [333, 117] on span "20250811 Unicorn 9%" at bounding box center [324, 121] width 80 height 9
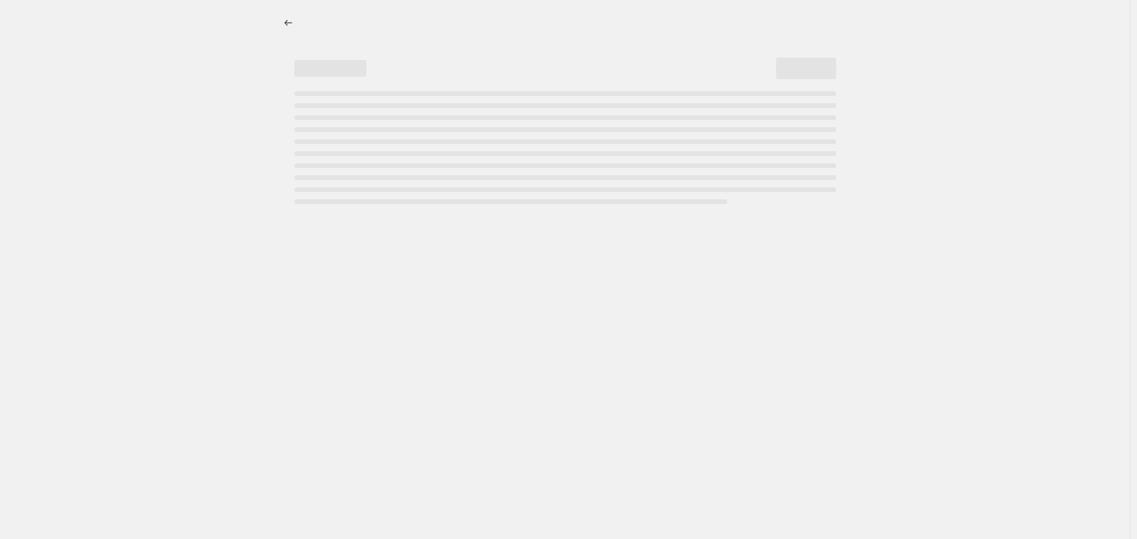
select select "percentage"
select select "no_change"
select select "vendor"
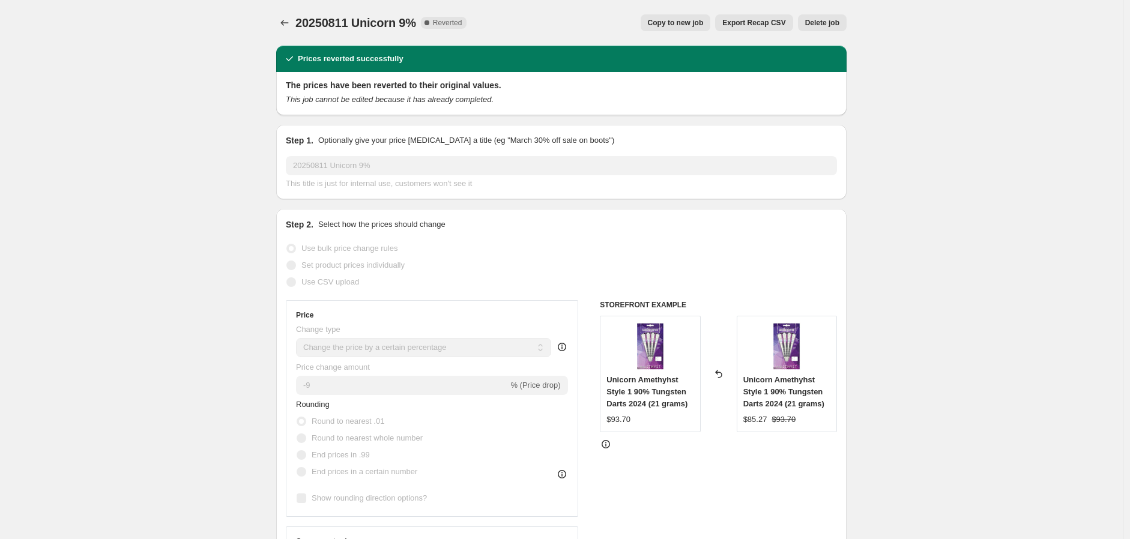
click at [692, 23] on span "Copy to new job" at bounding box center [676, 23] width 56 height 10
select select "percentage"
select select "no_change"
select select "vendor"
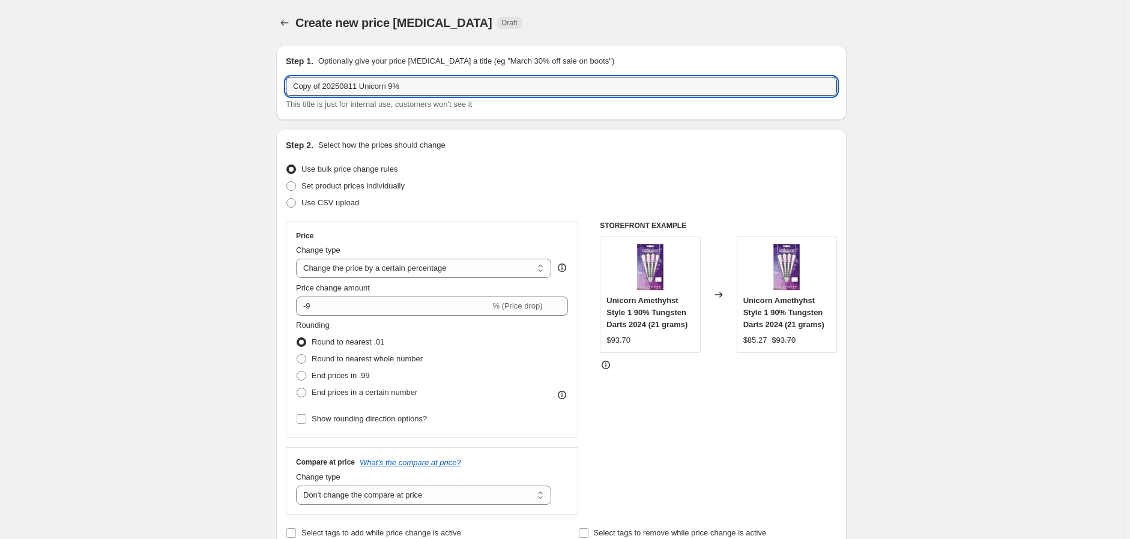
drag, startPoint x: 327, startPoint y: 83, endPoint x: 163, endPoint y: 80, distance: 164.0
drag, startPoint x: 319, startPoint y: 86, endPoint x: 329, endPoint y: 86, distance: 10.2
click at [329, 86] on input "20250811 Unicorn 9%" at bounding box center [561, 86] width 551 height 19
click at [368, 91] on input "202500912 Unicorn 9%" at bounding box center [561, 86] width 551 height 19
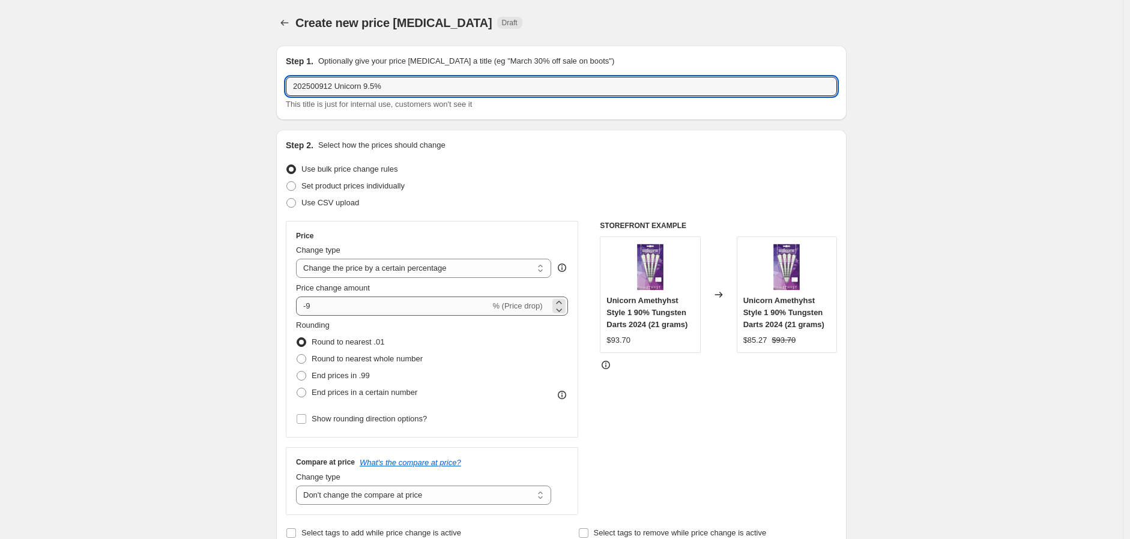
type input "202500912 Unicorn 9.5%"
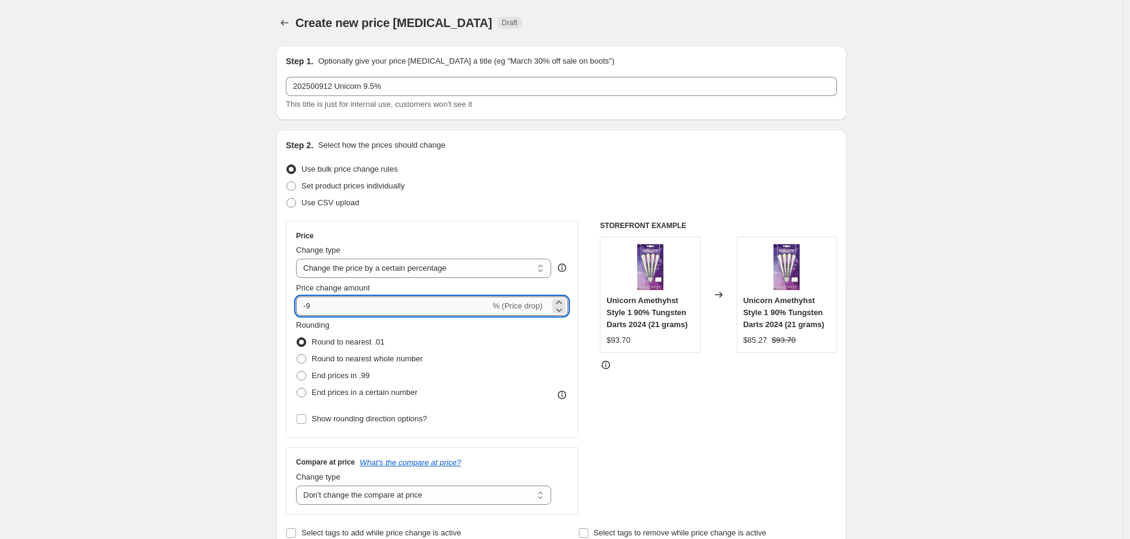
click at [320, 309] on input "-9" at bounding box center [393, 306] width 194 height 19
type input "-9.5"
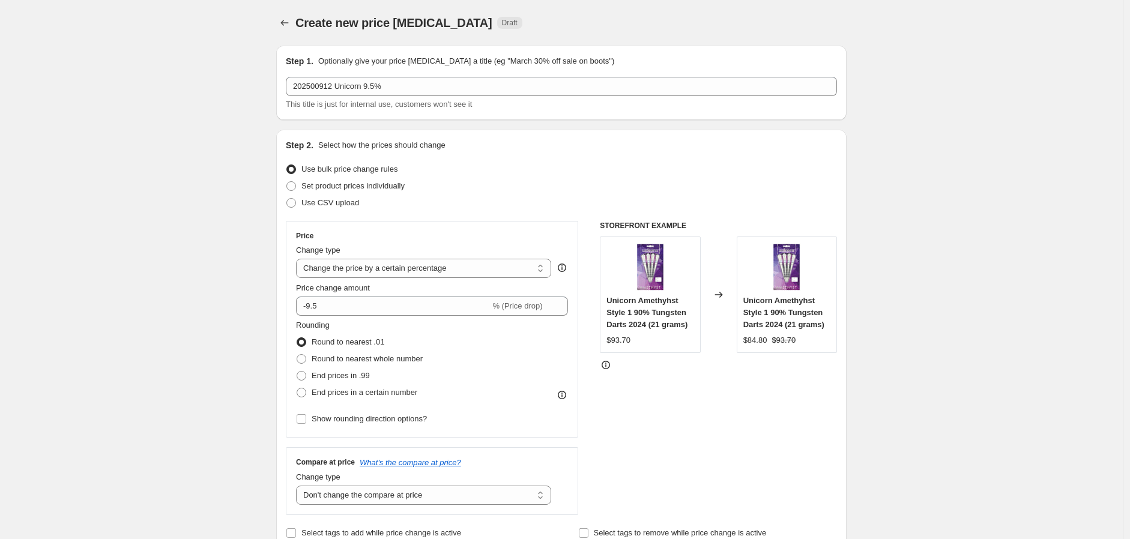
drag, startPoint x: 663, startPoint y: 441, endPoint x: 674, endPoint y: 435, distance: 12.9
click at [663, 442] on div "STOREFRONT EXAMPLE Unicorn Amethyhst Style 1 90% Tungsten Darts 2024 (21 grams)…" at bounding box center [718, 368] width 237 height 294
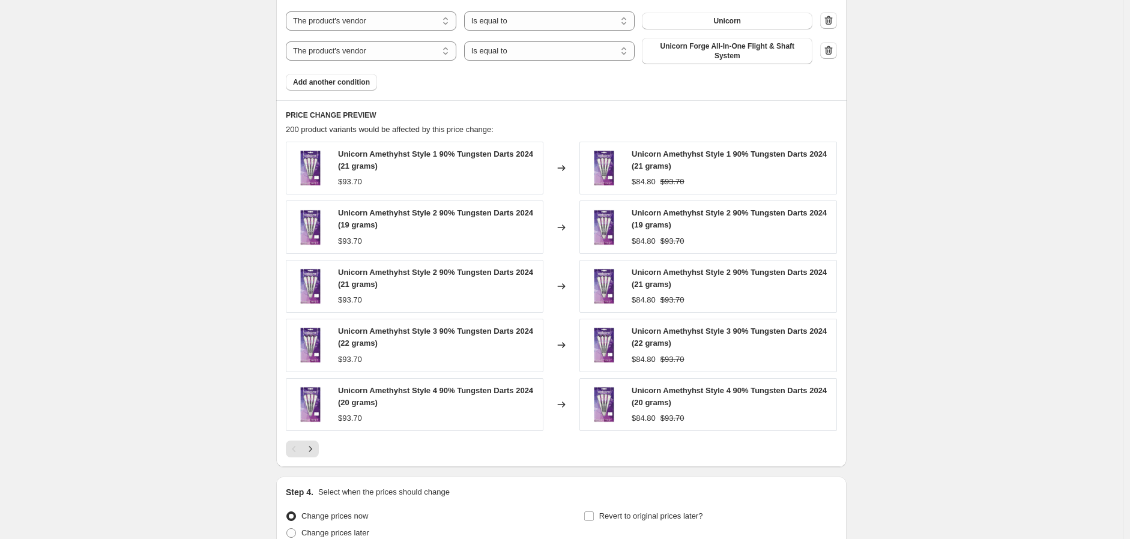
scroll to position [843, 0]
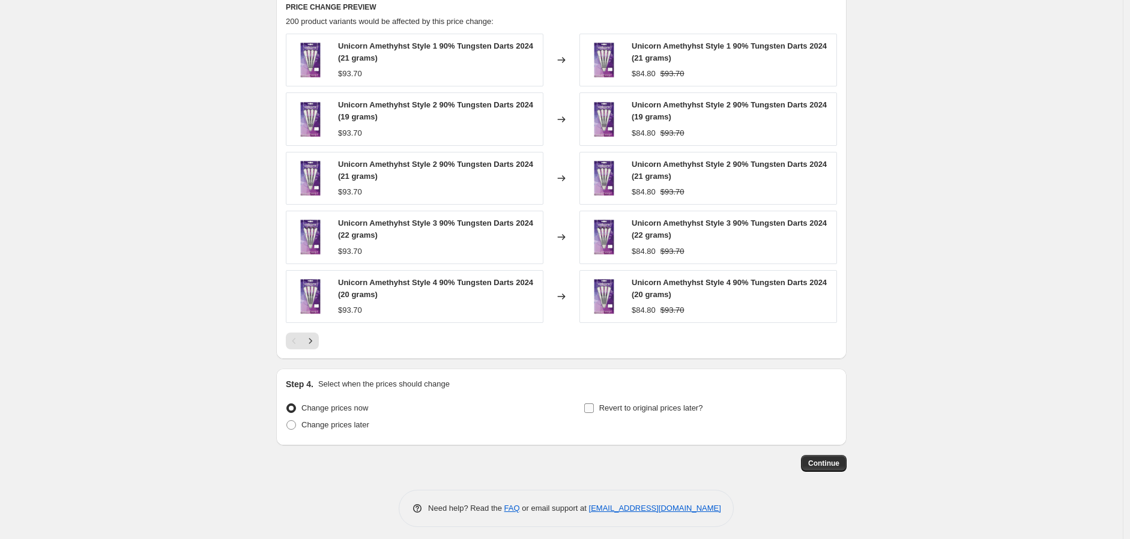
click at [593, 404] on input "Revert to original prices later?" at bounding box center [589, 409] width 10 height 10
checkbox input "true"
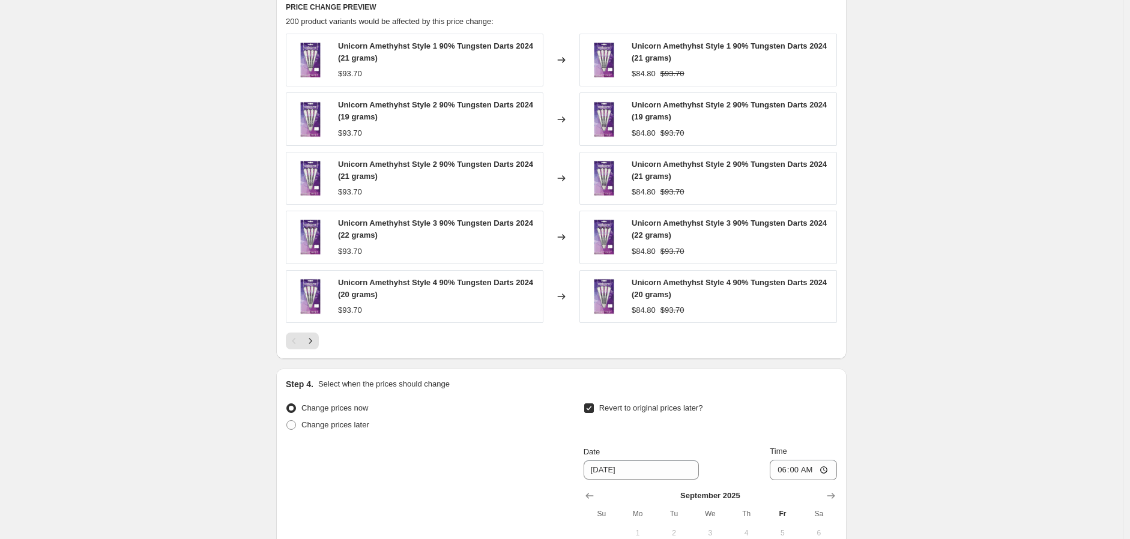
scroll to position [1048, 0]
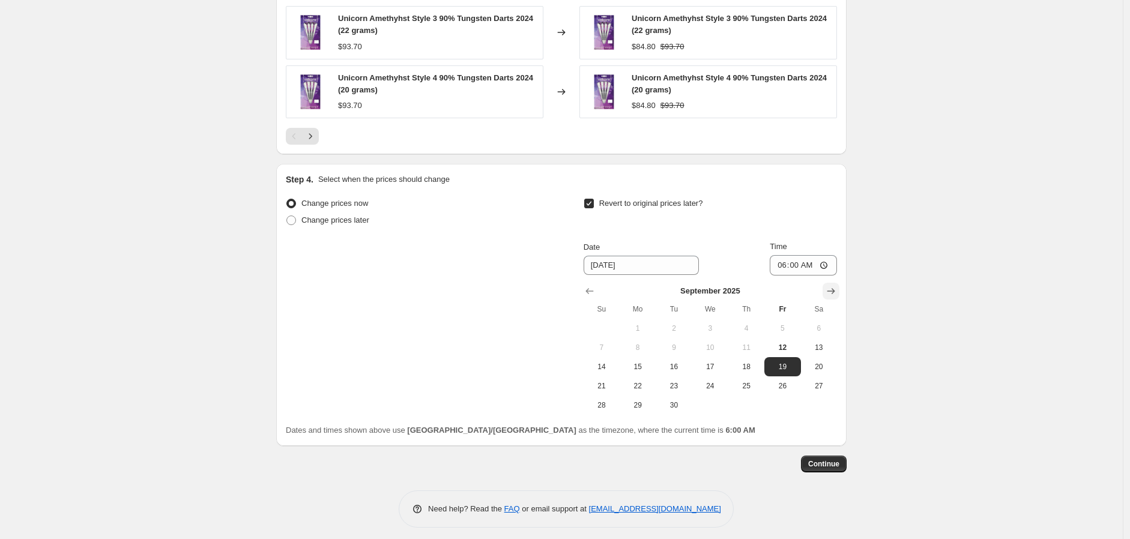
click at [833, 288] on icon "Show next month, October 2025" at bounding box center [831, 291] width 12 height 12
click at [723, 362] on span "15" at bounding box center [710, 367] width 26 height 10
type input "[DATE]"
click at [825, 259] on input "06:00" at bounding box center [803, 265] width 67 height 20
type input "23:59"
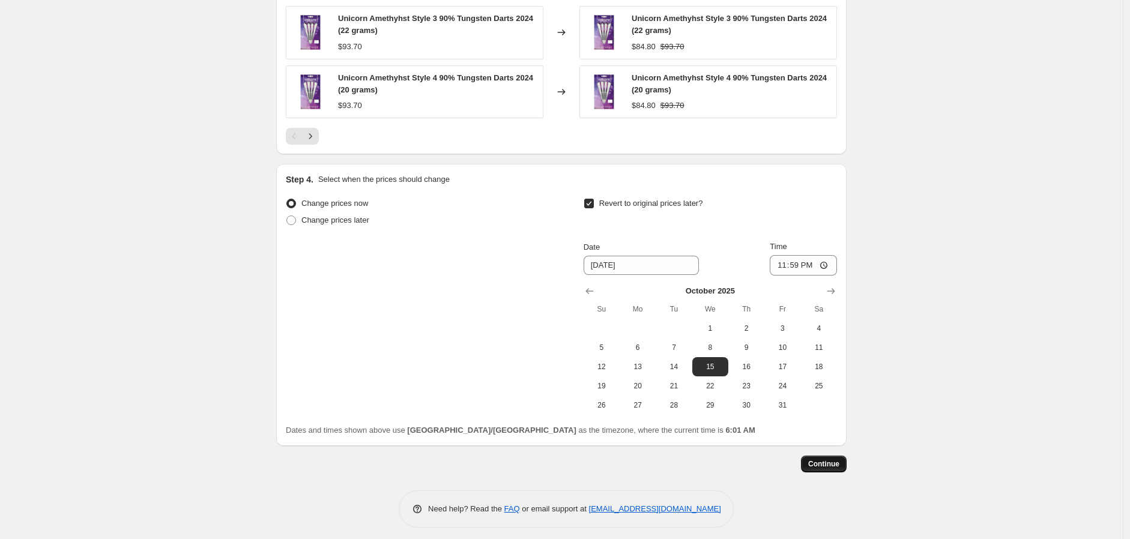
click at [828, 456] on button "Continue" at bounding box center [824, 464] width 46 height 17
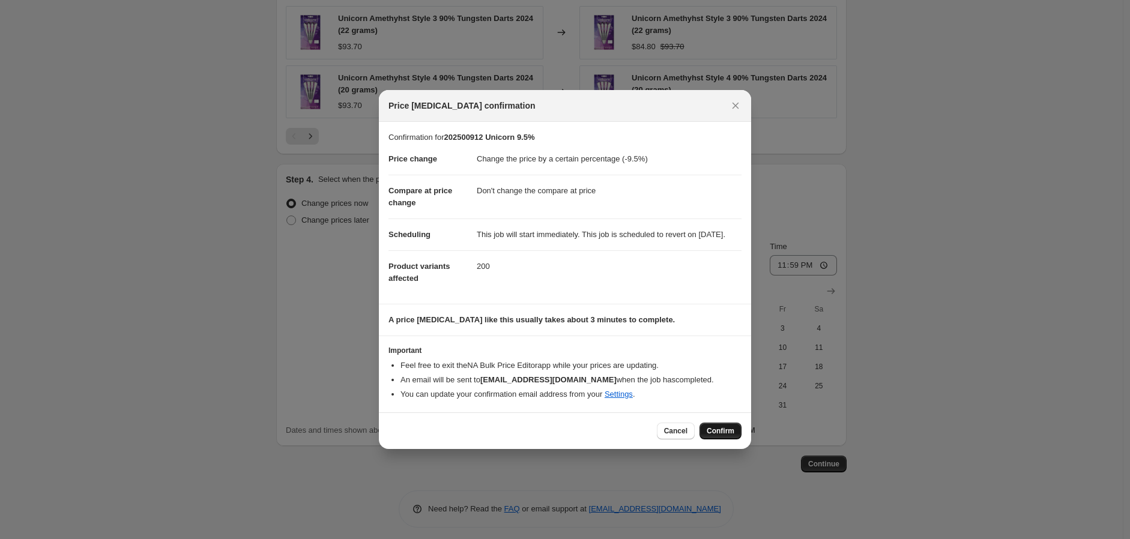
click at [720, 436] on span "Confirm" at bounding box center [721, 431] width 28 height 10
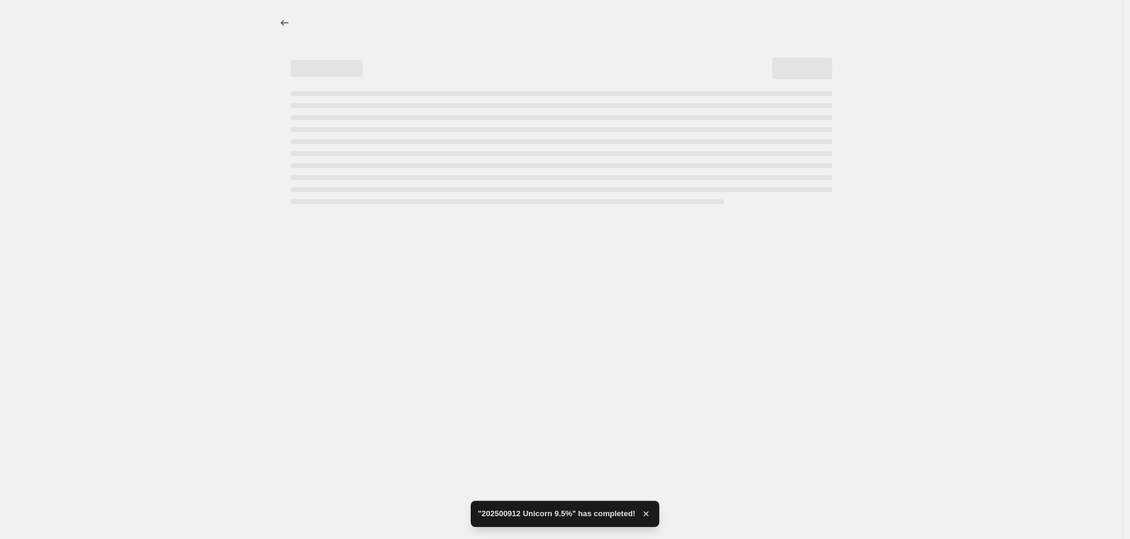
select select "percentage"
select select "no_change"
select select "vendor"
